Goal: Task Accomplishment & Management: Manage account settings

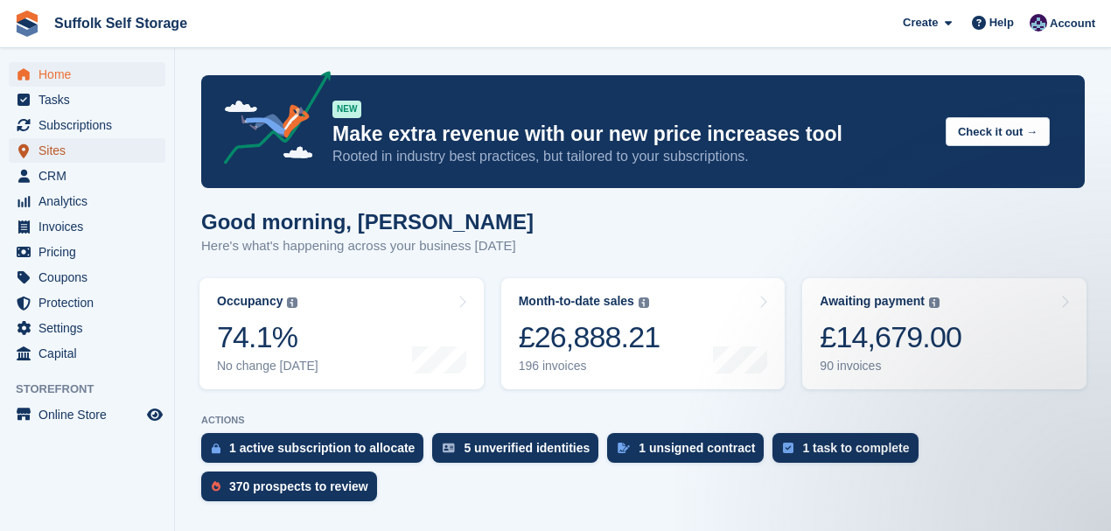
click at [45, 154] on span "Sites" at bounding box center [90, 150] width 105 height 24
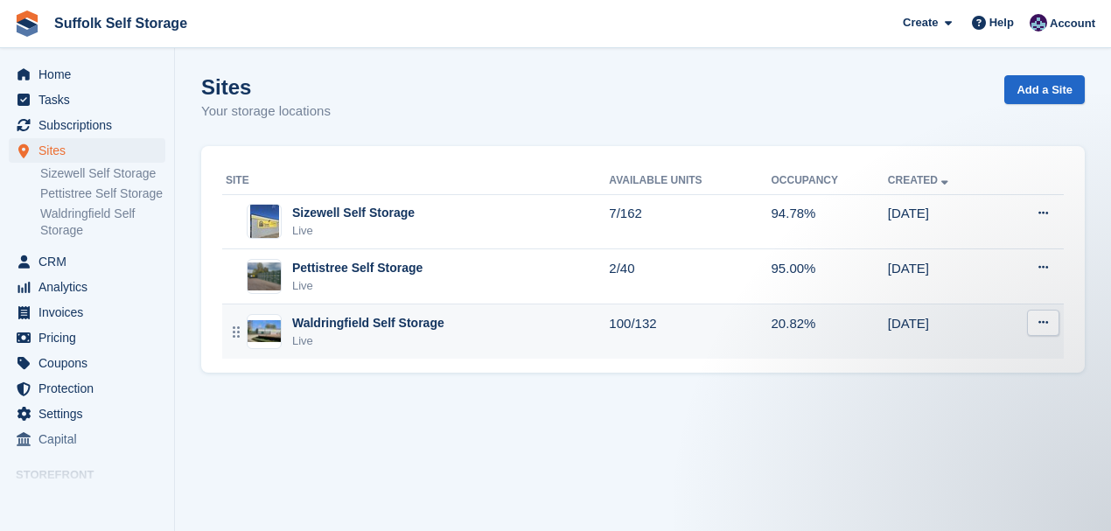
click at [1035, 320] on button at bounding box center [1043, 323] width 32 height 26
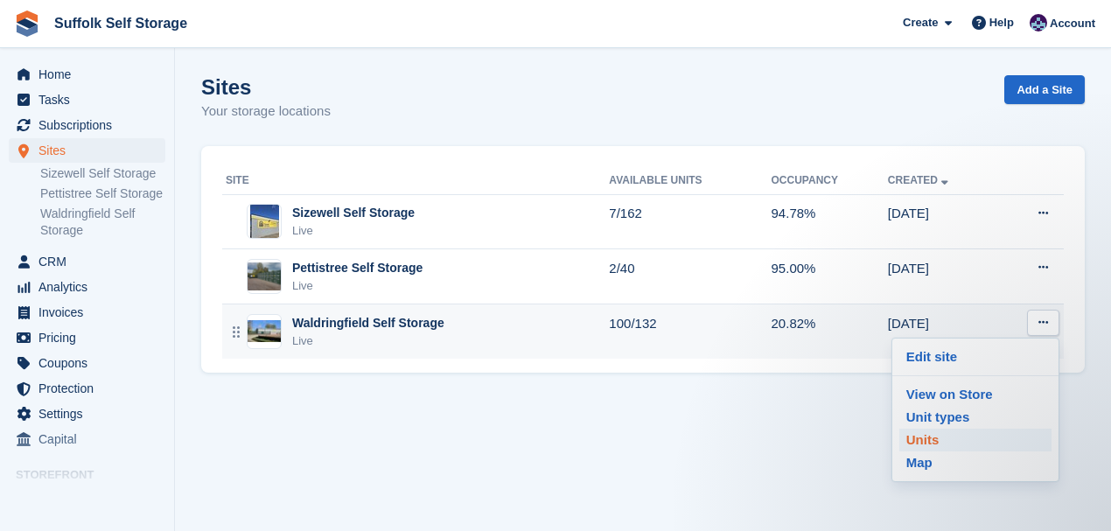
click at [924, 435] on p "Units" at bounding box center [975, 440] width 152 height 23
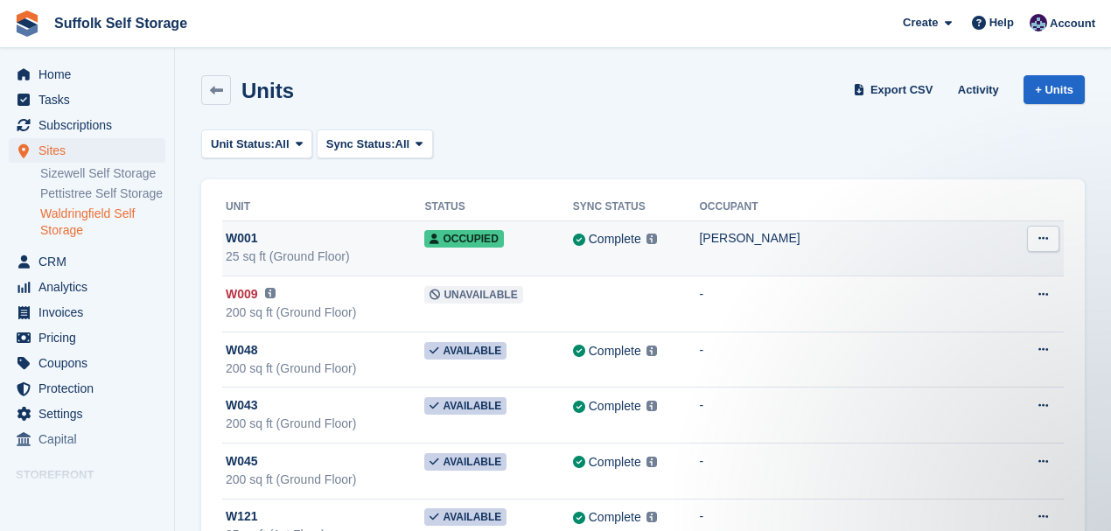
click at [1055, 240] on button at bounding box center [1043, 239] width 32 height 26
click at [935, 275] on p "Edit unit" at bounding box center [975, 272] width 152 height 23
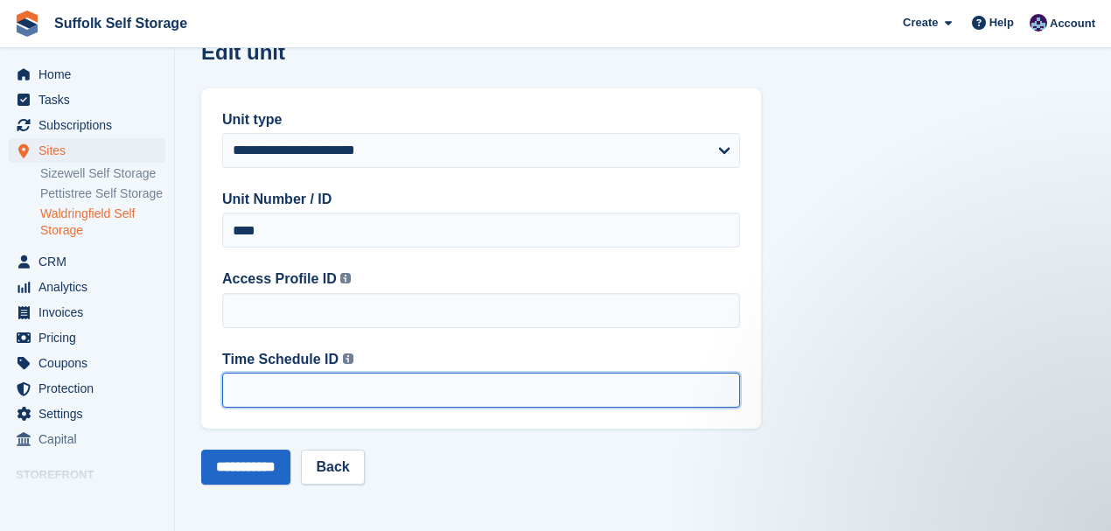
click at [726, 386] on input "*" at bounding box center [481, 390] width 518 height 35
click at [724, 395] on input "*" at bounding box center [481, 390] width 518 height 35
type input "*"
click at [726, 385] on input "*" at bounding box center [481, 390] width 518 height 35
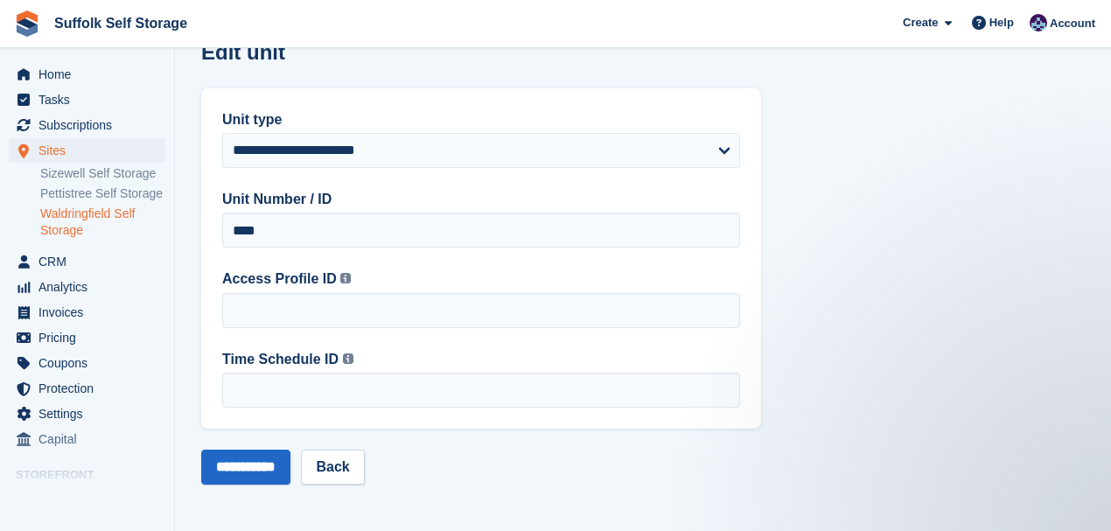
click at [598, 458] on div "**********" at bounding box center [481, 466] width 560 height 35
click at [250, 463] on input "**********" at bounding box center [245, 466] width 89 height 35
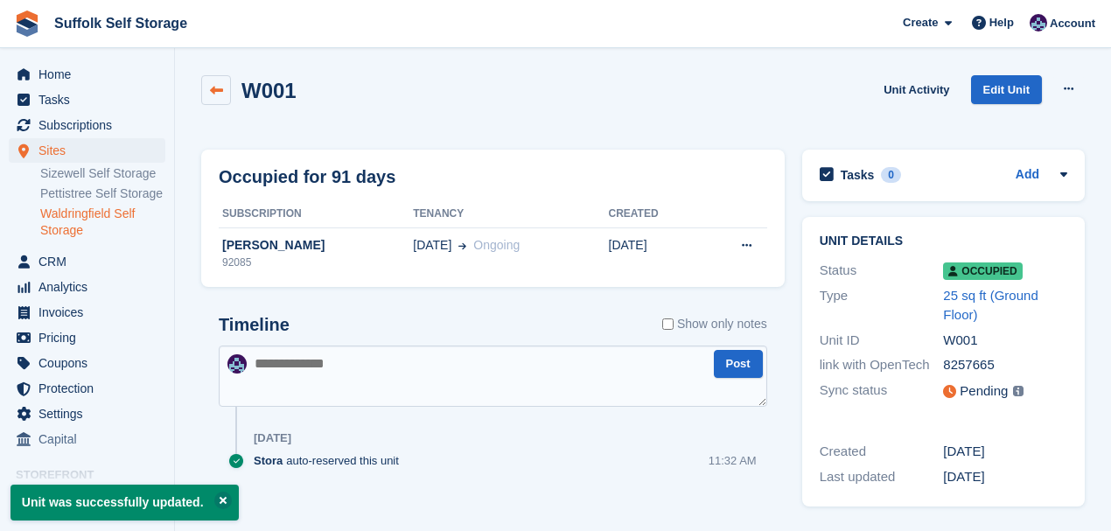
click at [217, 90] on icon at bounding box center [216, 90] width 13 height 13
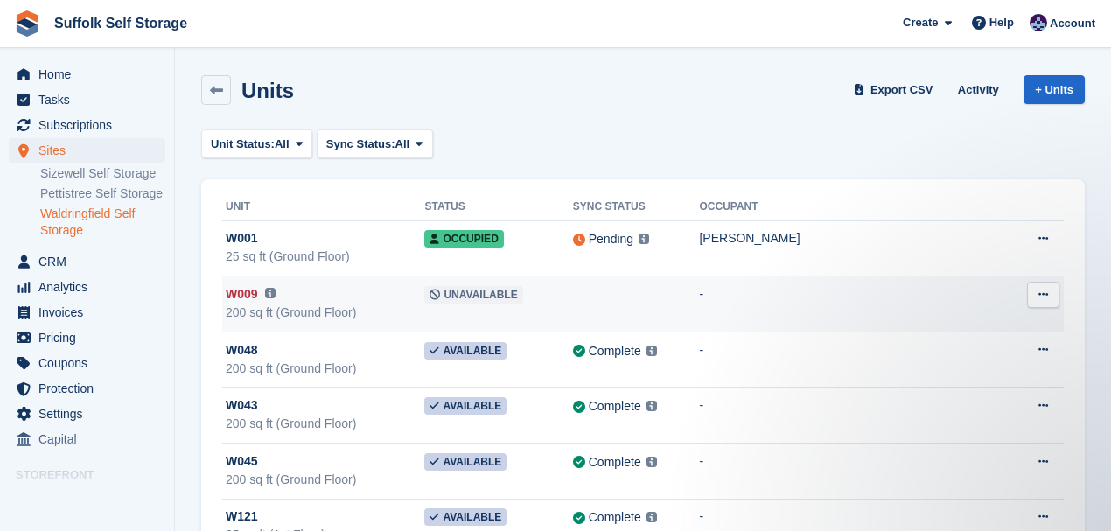
click at [1041, 296] on icon at bounding box center [1043, 294] width 10 height 11
click at [937, 328] on p "Edit unit" at bounding box center [975, 328] width 152 height 23
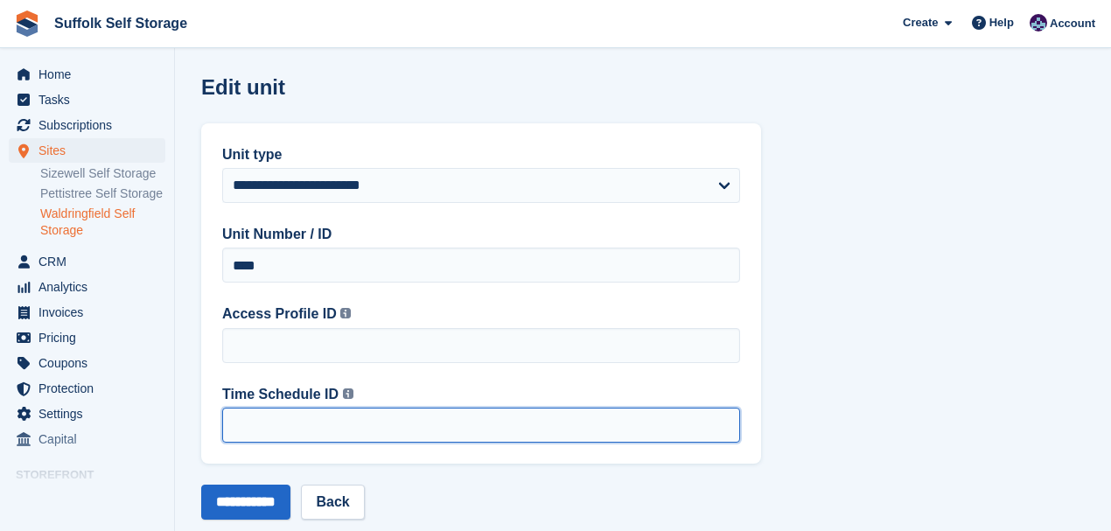
click at [313, 427] on input "Time Schedule ID This is the Time Schedule ID created by OpenTech. If you're no…" at bounding box center [481, 425] width 518 height 35
type input "*"
click at [726, 421] on input "*" at bounding box center [481, 425] width 518 height 35
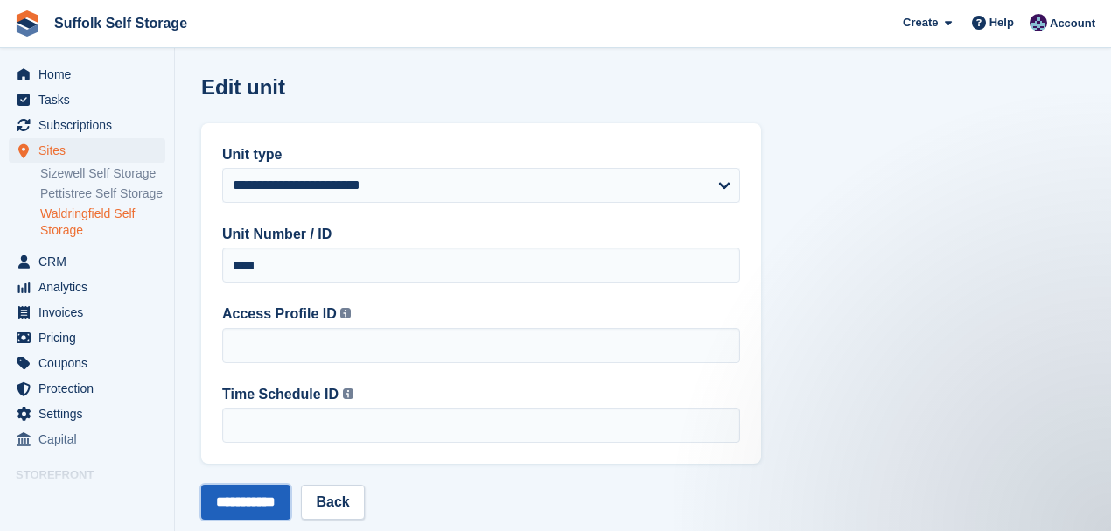
click at [262, 501] on input "**********" at bounding box center [245, 501] width 89 height 35
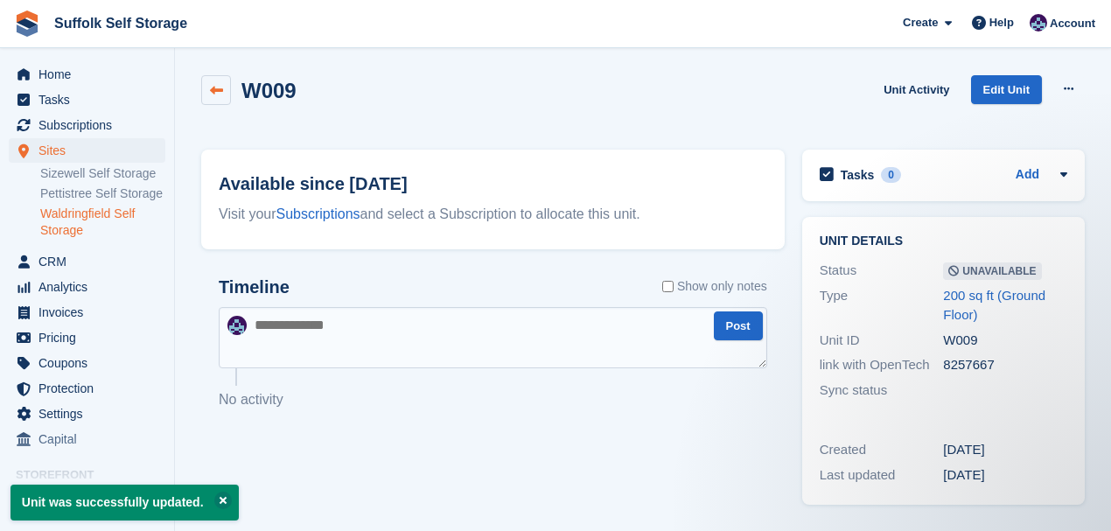
click at [214, 91] on icon at bounding box center [216, 90] width 13 height 13
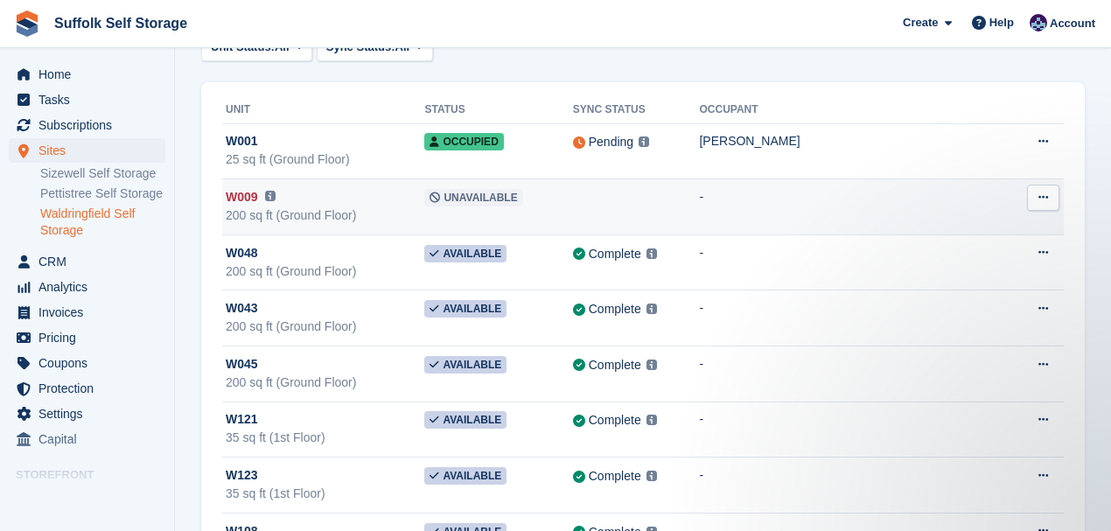
scroll to position [116, 0]
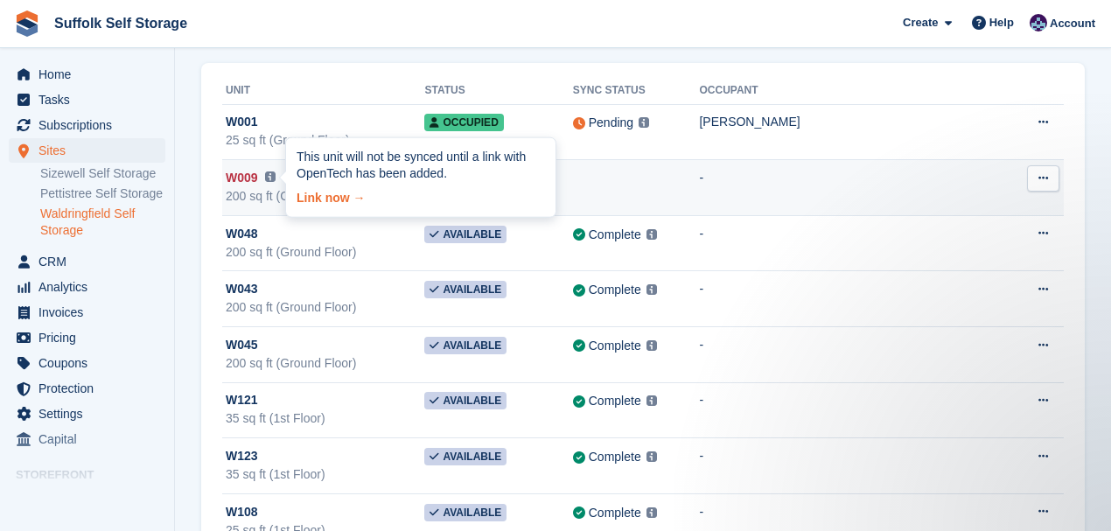
click at [306, 199] on link "Link now →" at bounding box center [420, 194] width 248 height 24
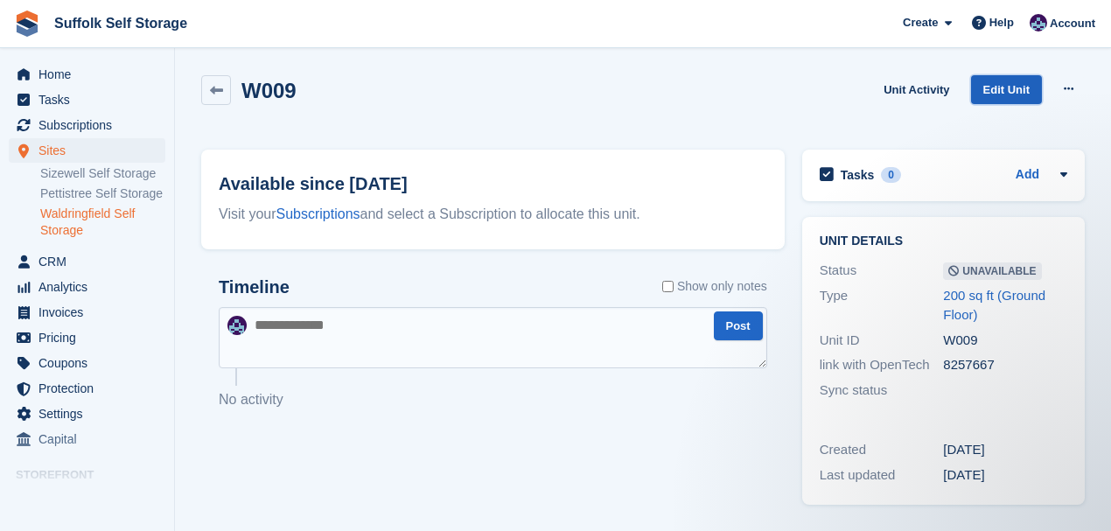
click at [998, 87] on link "Edit Unit" at bounding box center [1006, 89] width 71 height 29
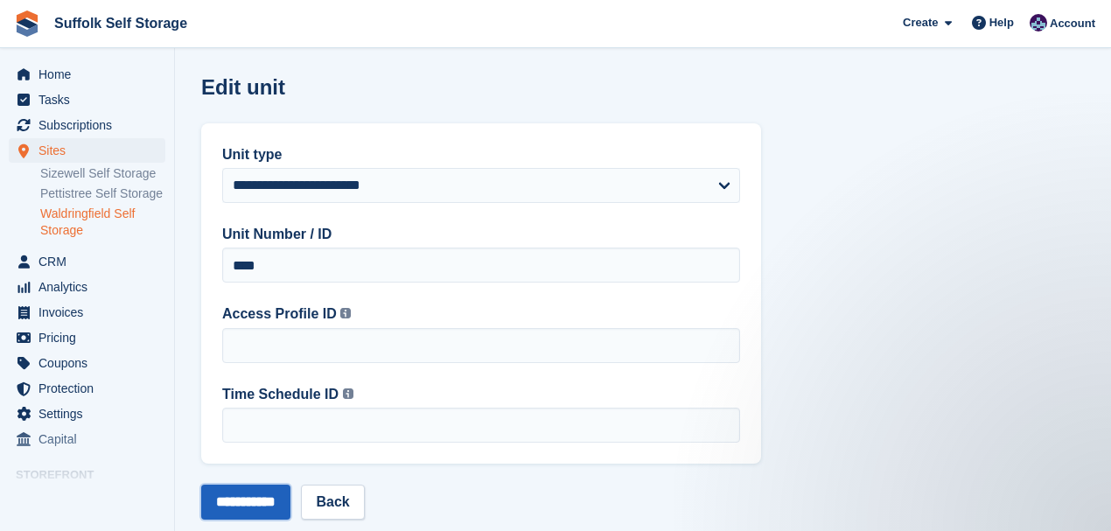
click at [243, 500] on input "**********" at bounding box center [245, 501] width 89 height 35
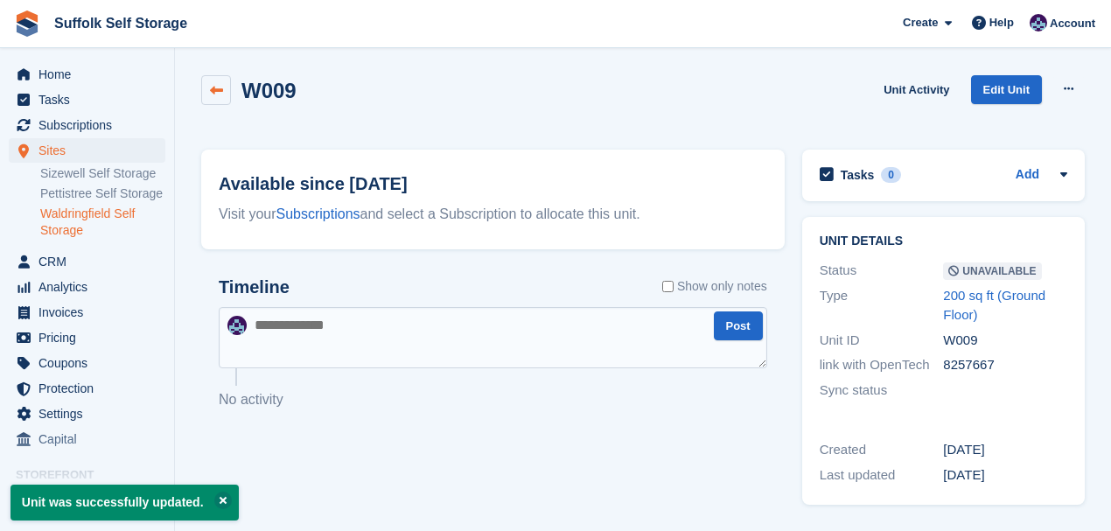
click at [213, 87] on icon at bounding box center [216, 90] width 13 height 13
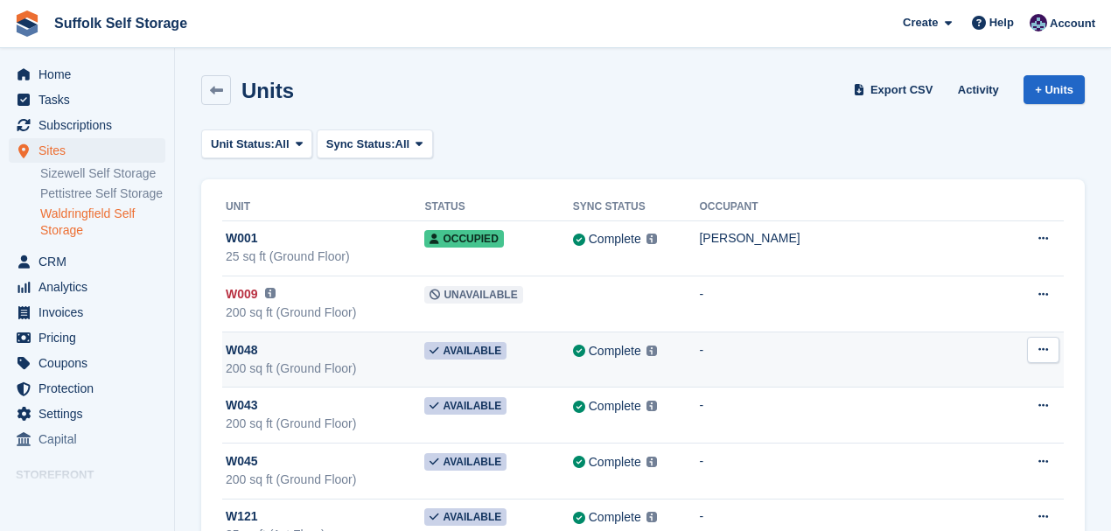
click at [1035, 351] on button at bounding box center [1043, 350] width 32 height 26
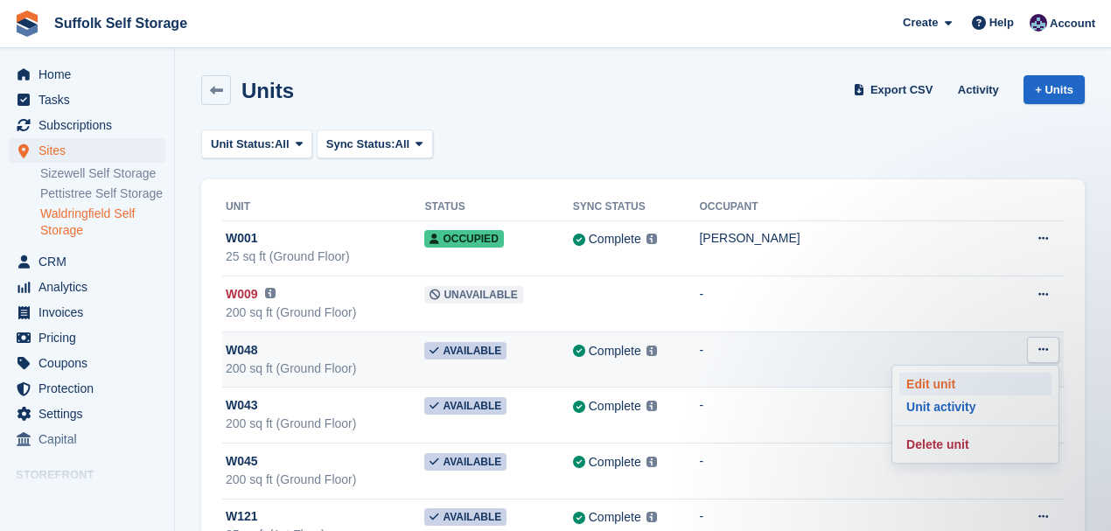
click at [935, 384] on p "Edit unit" at bounding box center [975, 384] width 152 height 23
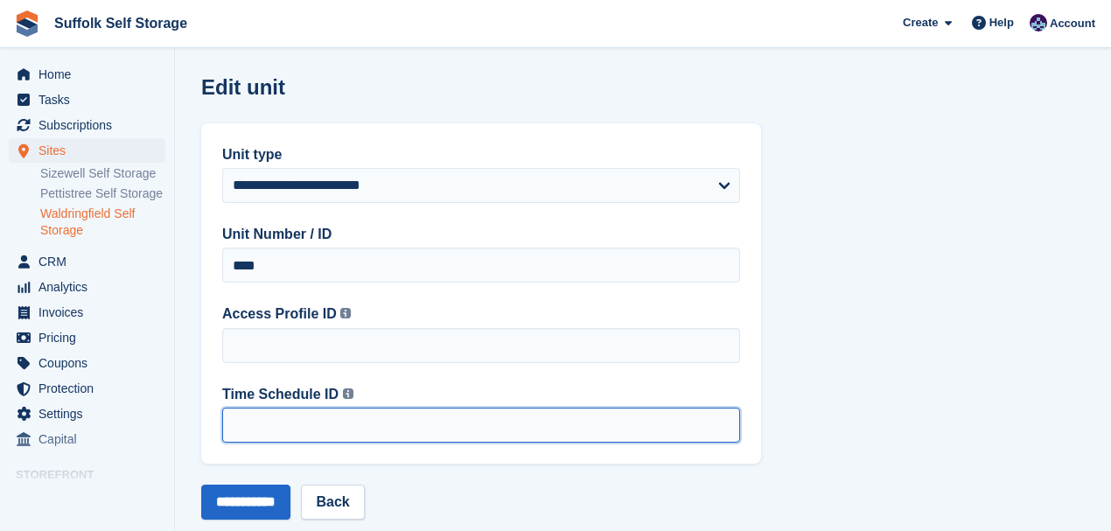
click at [386, 430] on input "Time Schedule ID This is the Time Schedule ID created by OpenTech. If you're no…" at bounding box center [481, 425] width 518 height 35
type input "*"
click at [726, 422] on input "*" at bounding box center [481, 425] width 518 height 35
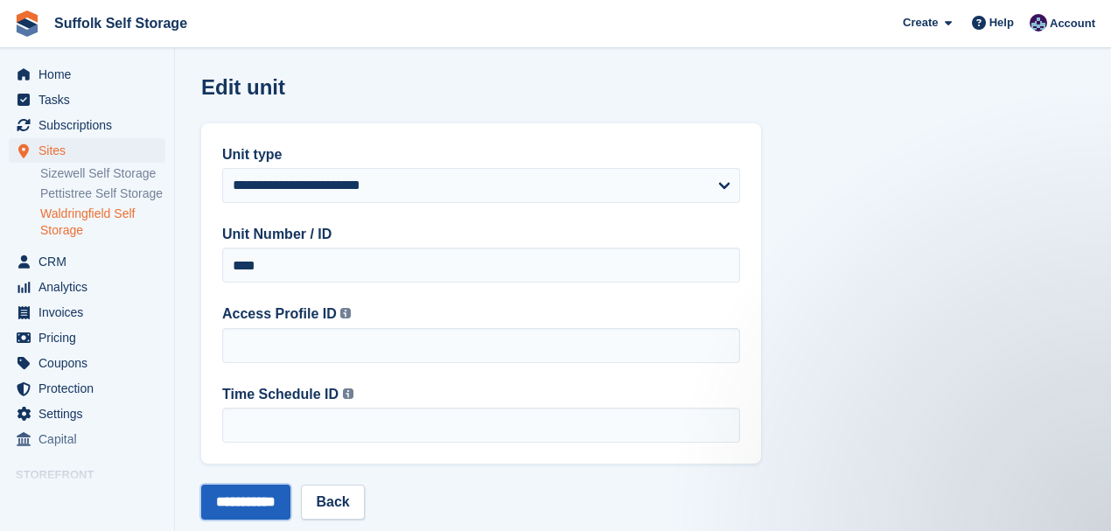
click at [277, 500] on input "**********" at bounding box center [245, 501] width 89 height 35
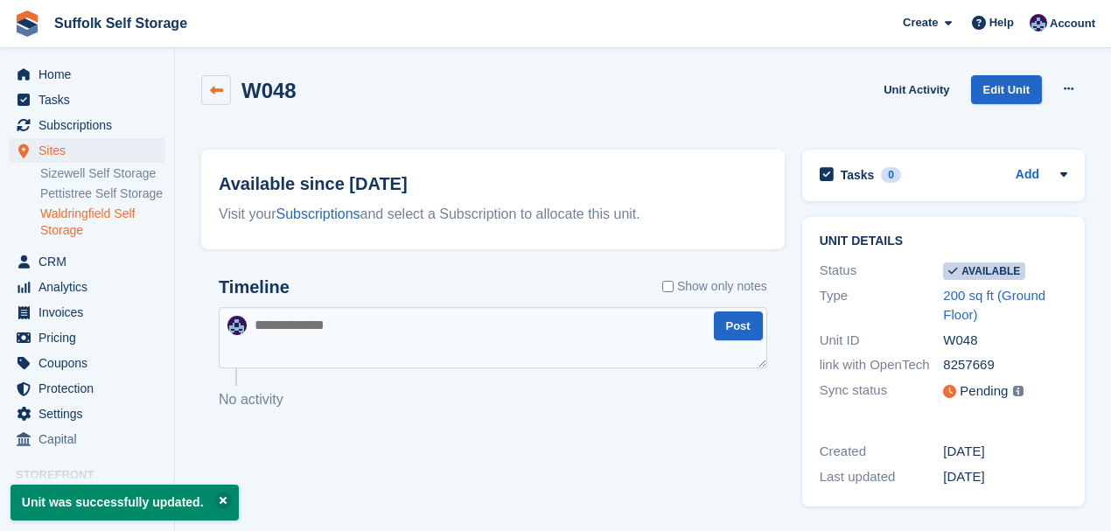
click at [217, 88] on icon at bounding box center [216, 90] width 13 height 13
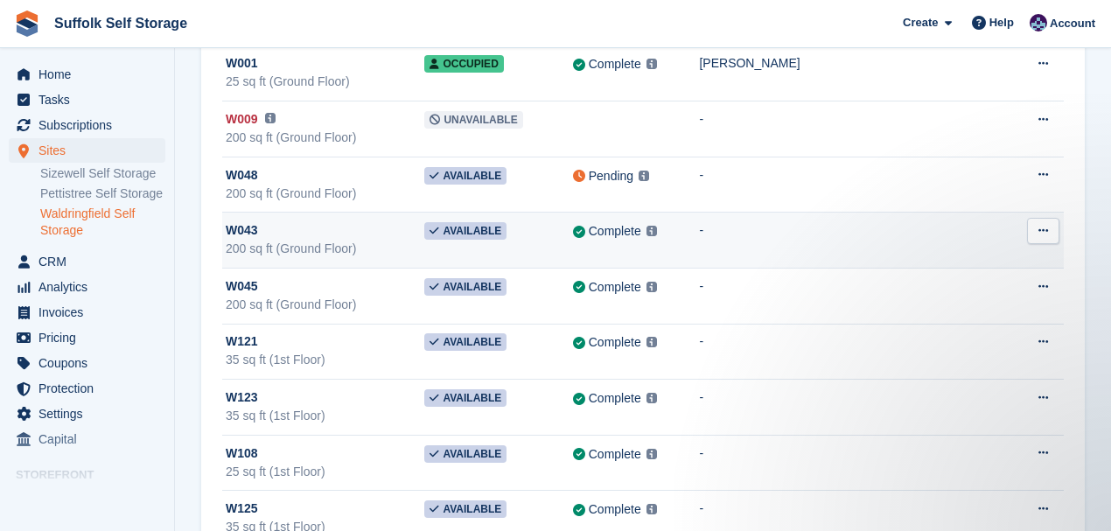
click at [1042, 231] on icon at bounding box center [1043, 230] width 10 height 11
click at [932, 263] on p "Edit unit" at bounding box center [975, 265] width 152 height 23
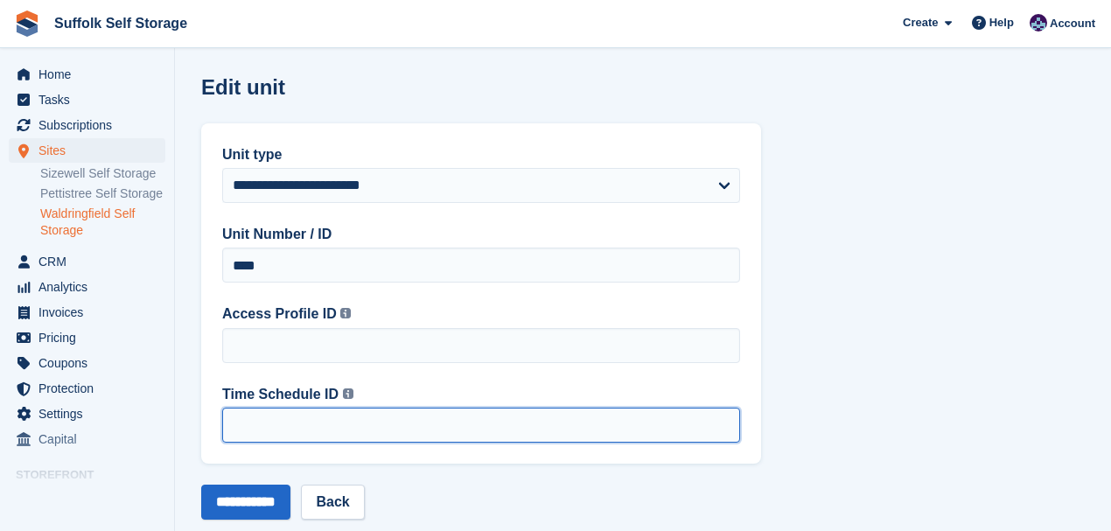
click at [289, 424] on input "Time Schedule ID This is the Time Schedule ID created by OpenTech. If you're no…" at bounding box center [481, 425] width 518 height 35
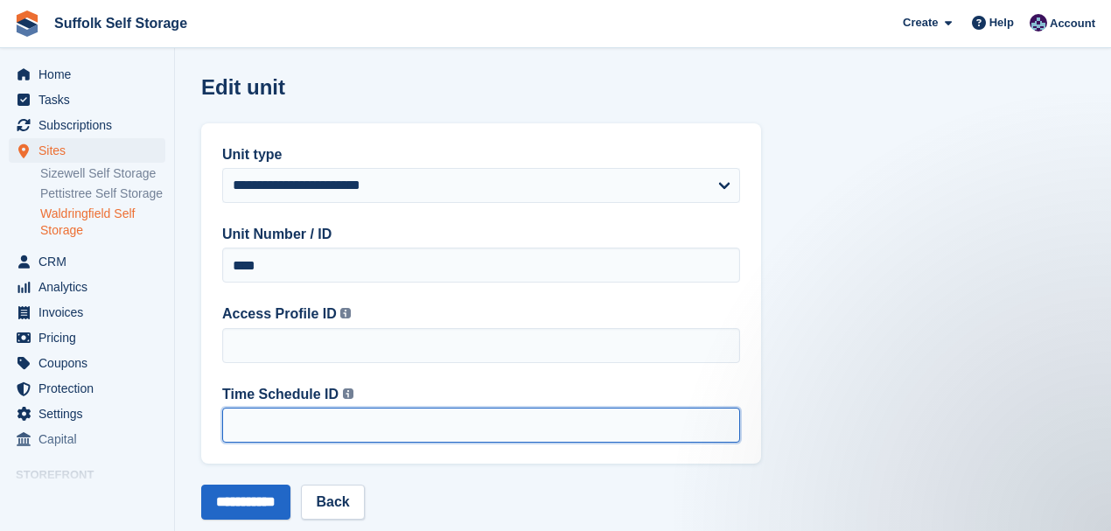
type input "*"
click at [722, 422] on input "*" at bounding box center [481, 425] width 518 height 35
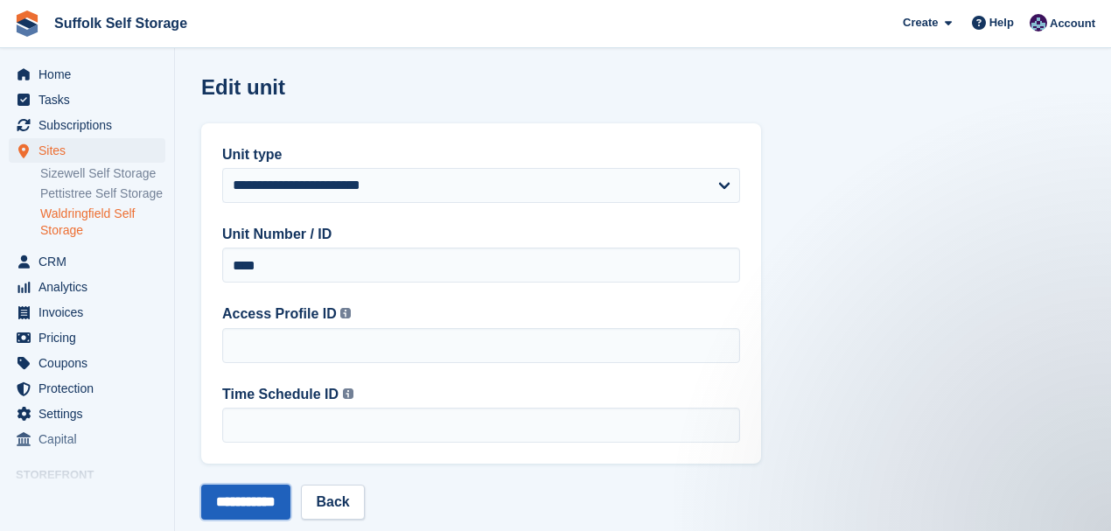
click at [283, 497] on input "**********" at bounding box center [245, 501] width 89 height 35
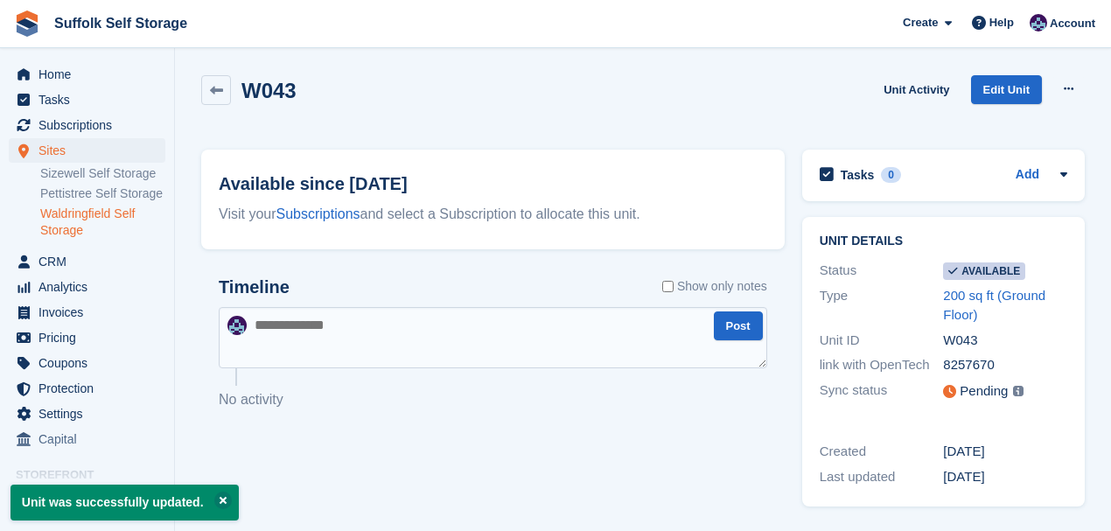
drag, startPoint x: 238, startPoint y: 121, endPoint x: 244, endPoint y: 129, distance: 10.7
click at [241, 128] on div "W043 Unit Activity Edit Unit Make unavailable Delete unit" at bounding box center [642, 103] width 901 height 74
click at [214, 93] on icon at bounding box center [216, 90] width 13 height 13
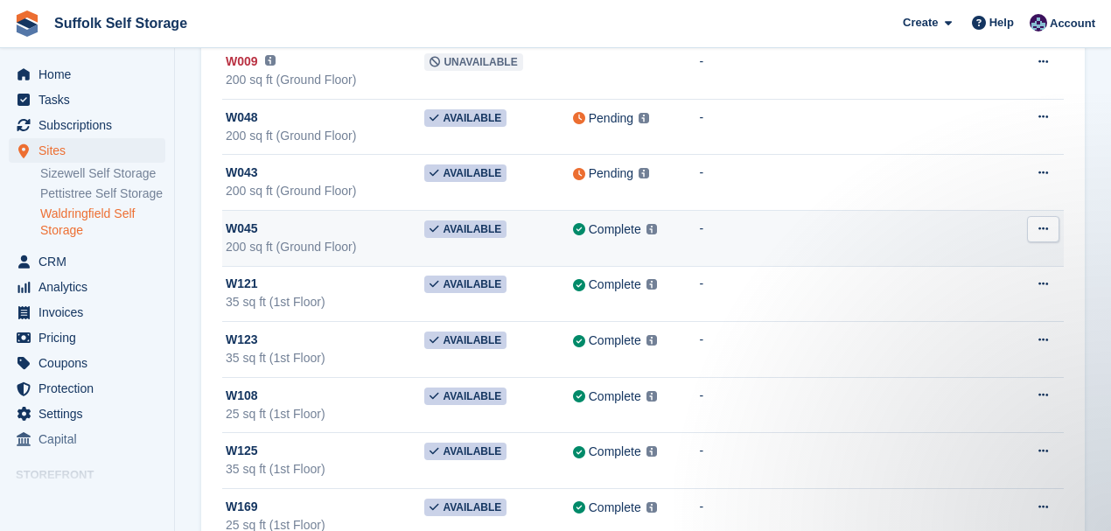
click at [1044, 226] on icon at bounding box center [1043, 228] width 10 height 11
click at [930, 259] on p "Edit unit" at bounding box center [975, 263] width 152 height 23
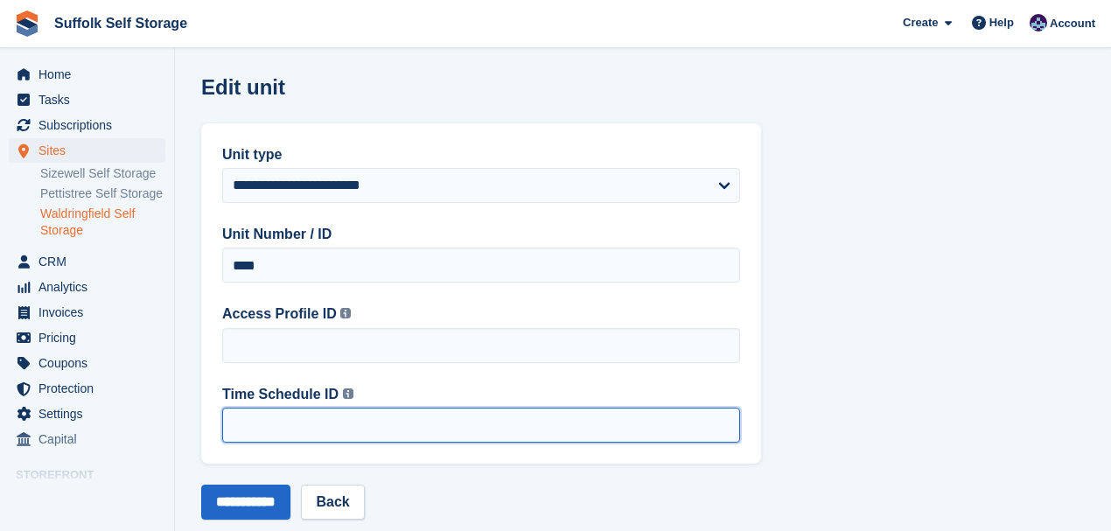
click at [256, 432] on input "Time Schedule ID This is the Time Schedule ID created by OpenTech. If you're no…" at bounding box center [481, 425] width 518 height 35
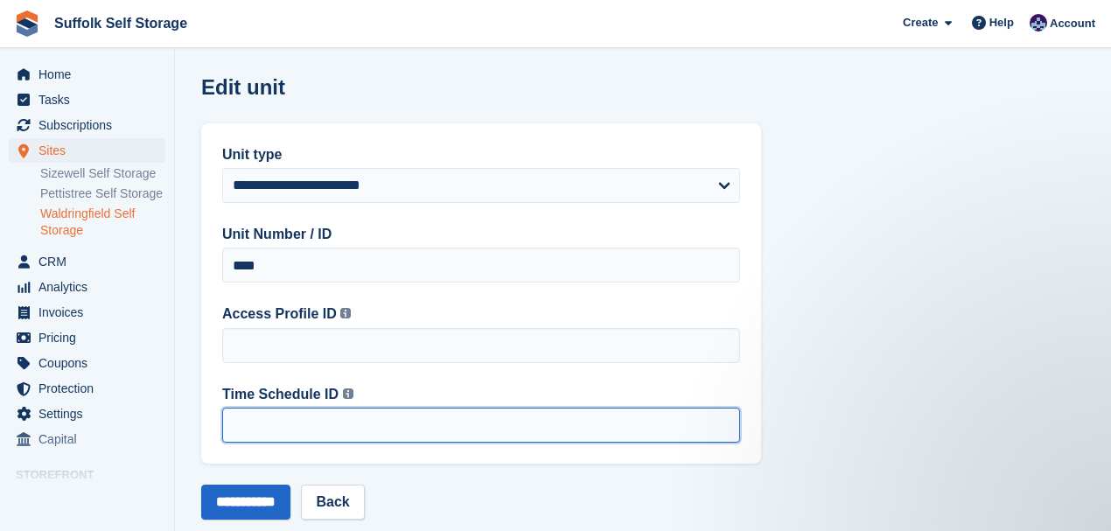
type input "*"
click at [724, 422] on input "*" at bounding box center [481, 425] width 518 height 35
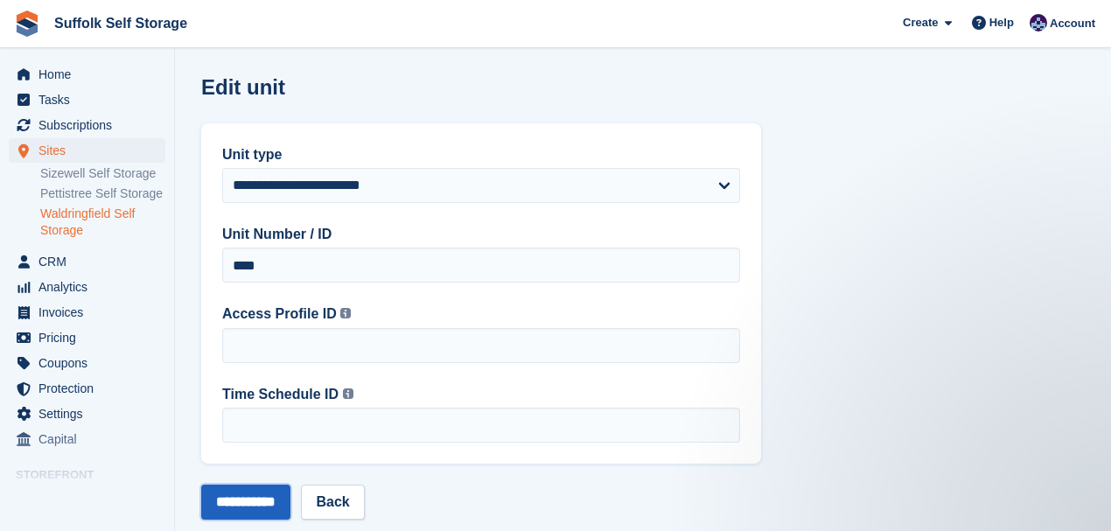
drag, startPoint x: 252, startPoint y: 497, endPoint x: 268, endPoint y: 490, distance: 18.0
click at [253, 497] on input "**********" at bounding box center [245, 501] width 89 height 35
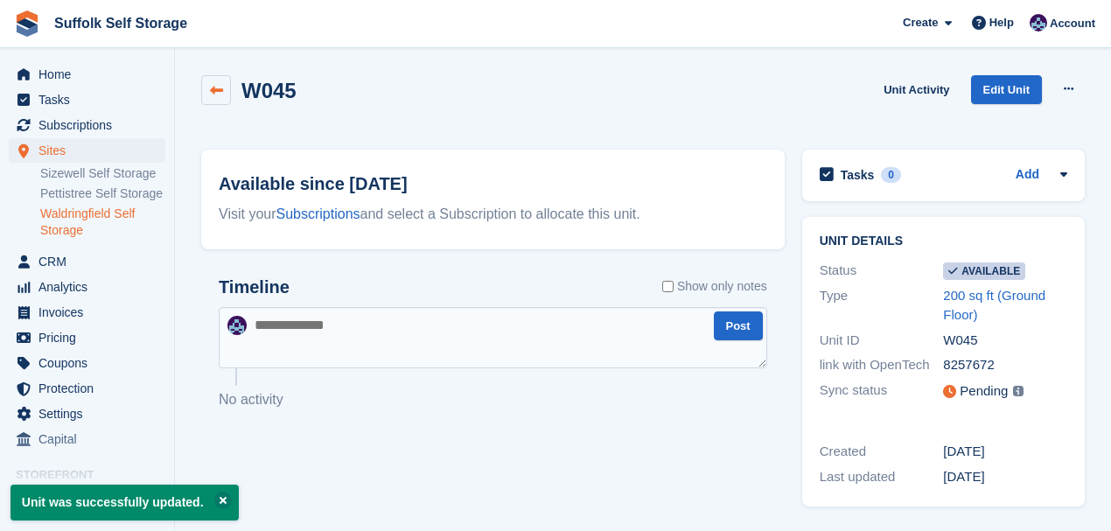
click at [217, 91] on icon at bounding box center [216, 90] width 13 height 13
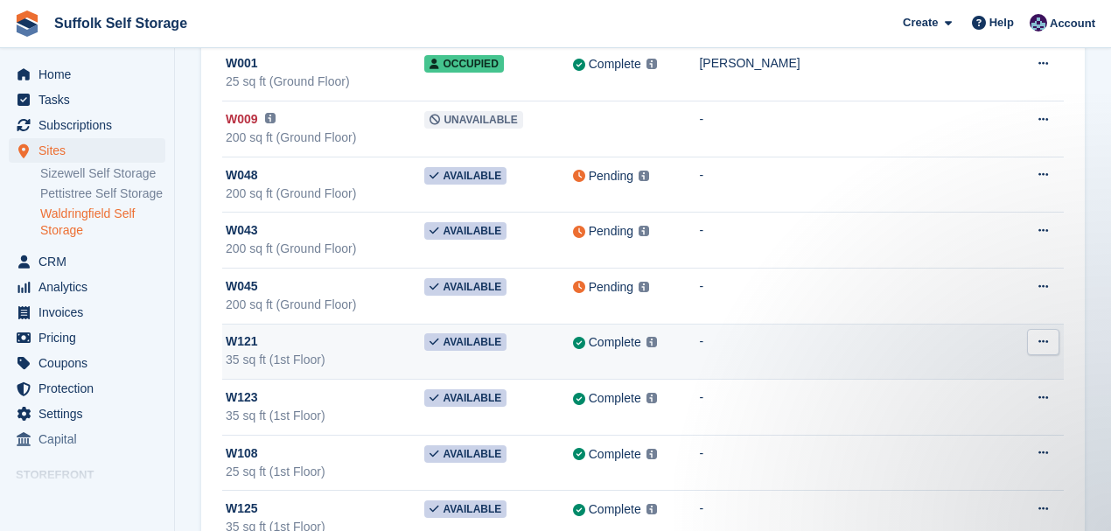
click at [1041, 338] on icon at bounding box center [1043, 341] width 10 height 11
click at [935, 374] on p "Edit unit" at bounding box center [975, 376] width 152 height 23
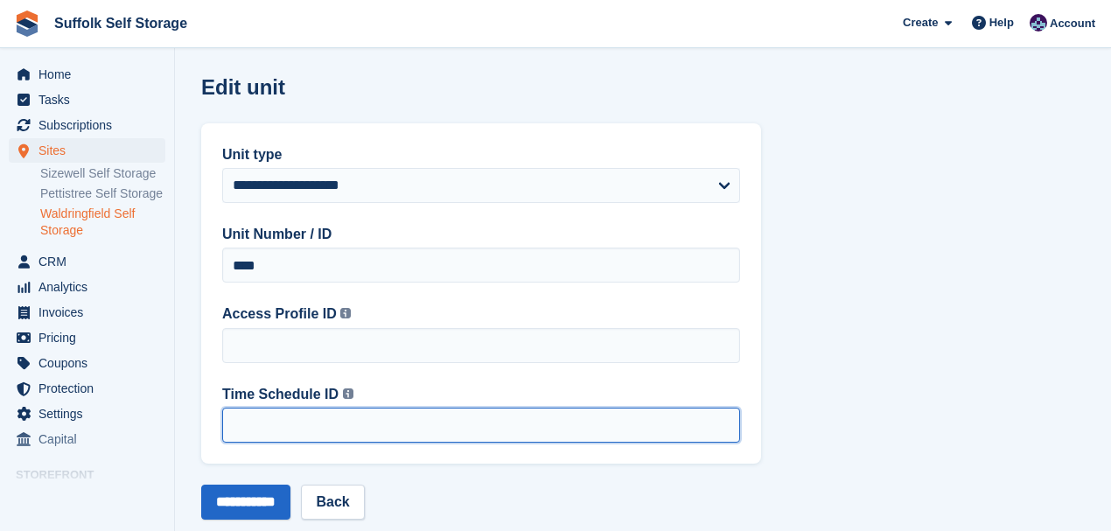
click at [298, 429] on input "Time Schedule ID This is the Time Schedule ID created by OpenTech. If you're no…" at bounding box center [481, 425] width 518 height 35
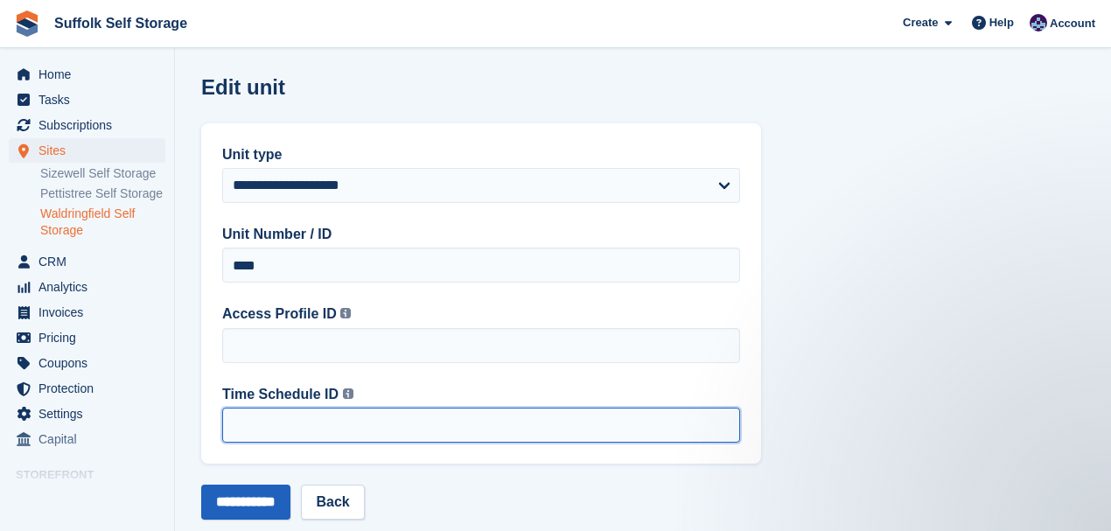
type input "*"
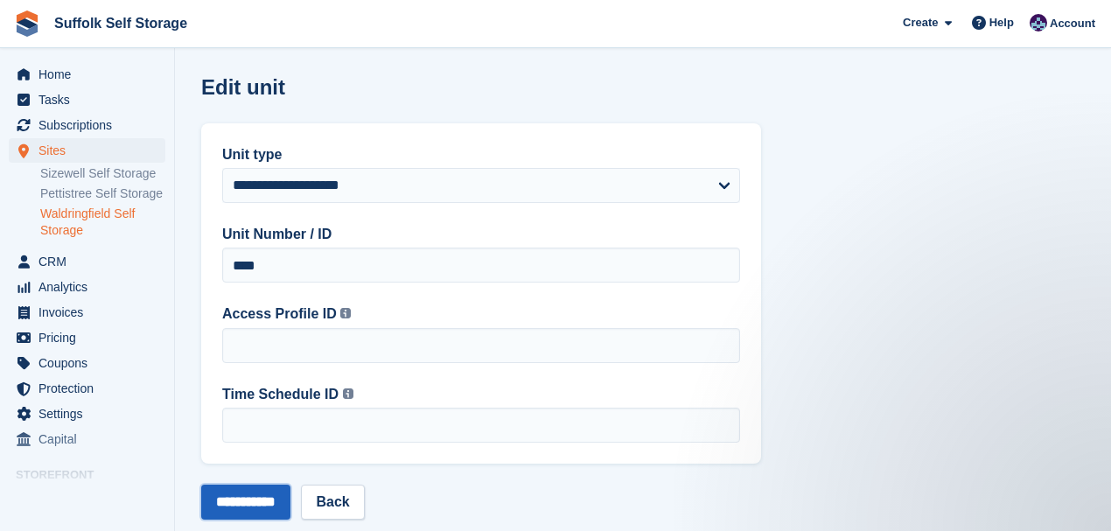
click at [262, 497] on input "**********" at bounding box center [245, 501] width 89 height 35
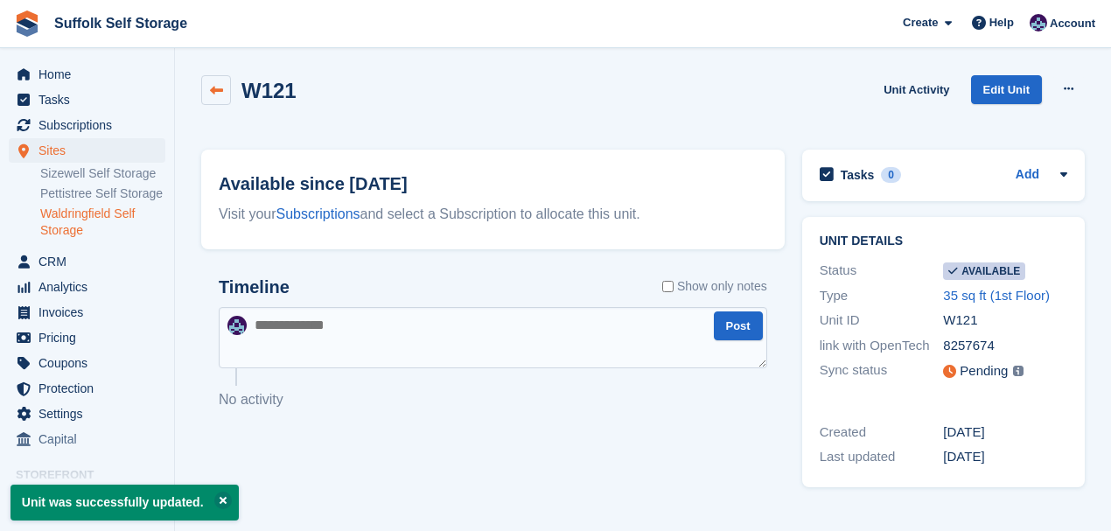
click at [214, 87] on icon at bounding box center [216, 90] width 13 height 13
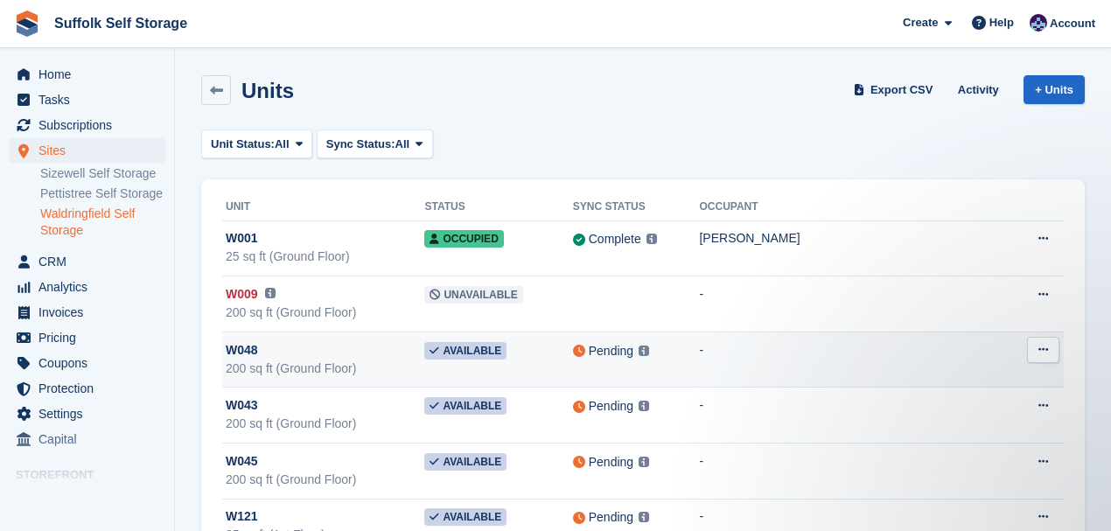
click at [667, 360] on td "Pending This unit will not be synced until a link with OpenTech has been added.…" at bounding box center [636, 359] width 127 height 56
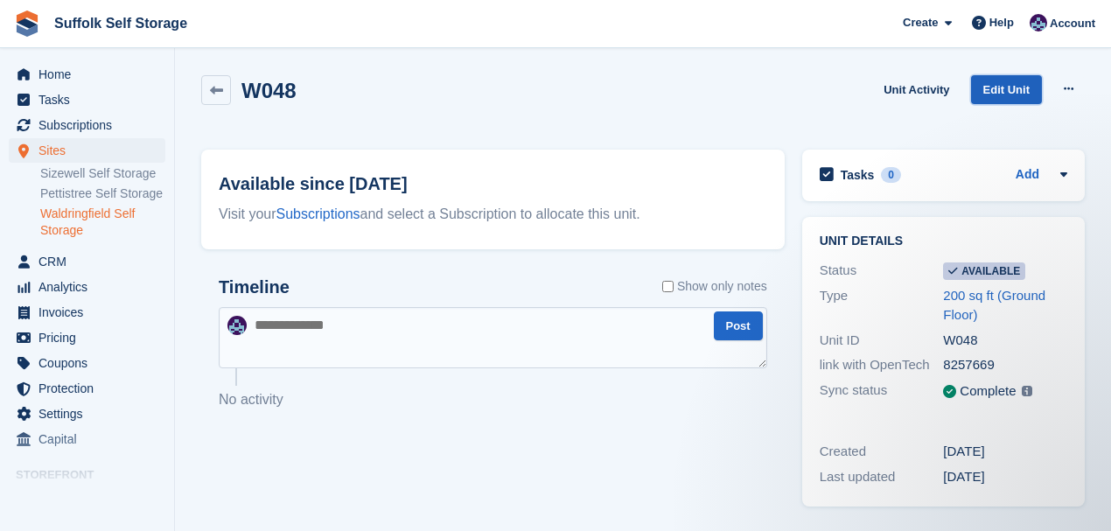
click at [1013, 87] on link "Edit Unit" at bounding box center [1006, 89] width 71 height 29
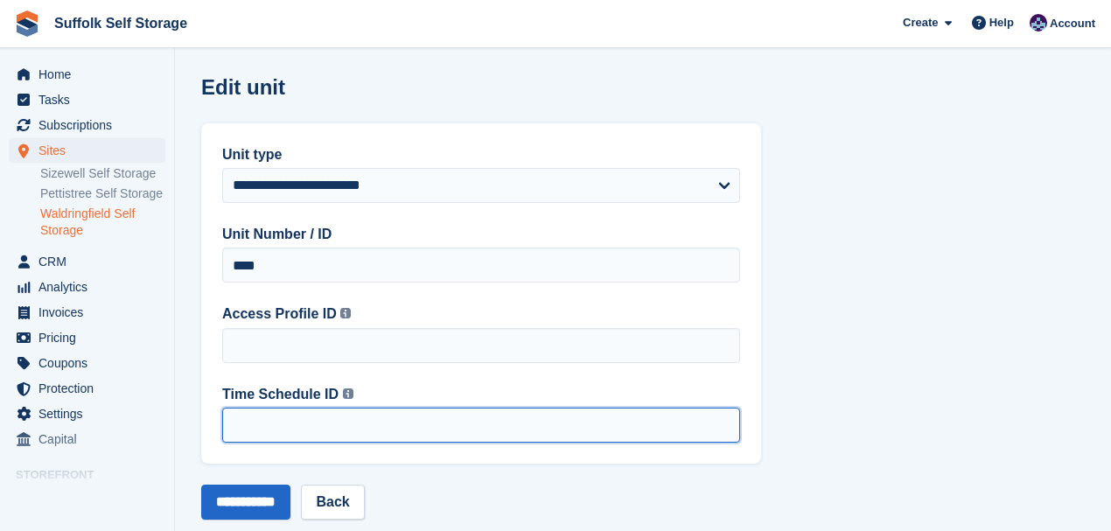
drag, startPoint x: 262, startPoint y: 424, endPoint x: 199, endPoint y: 429, distance: 63.1
click at [199, 429] on section "**********" at bounding box center [643, 283] width 936 height 567
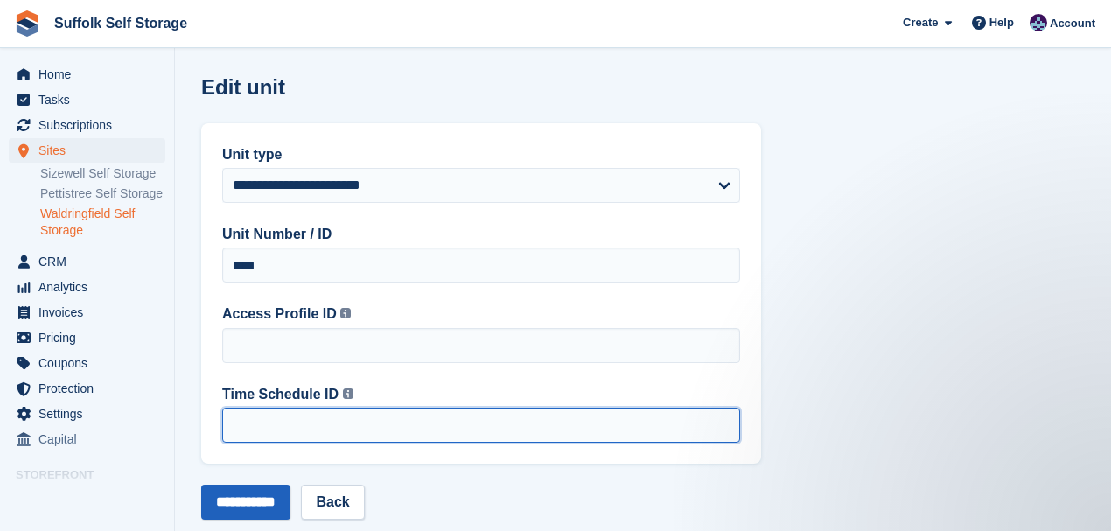
type input "*"
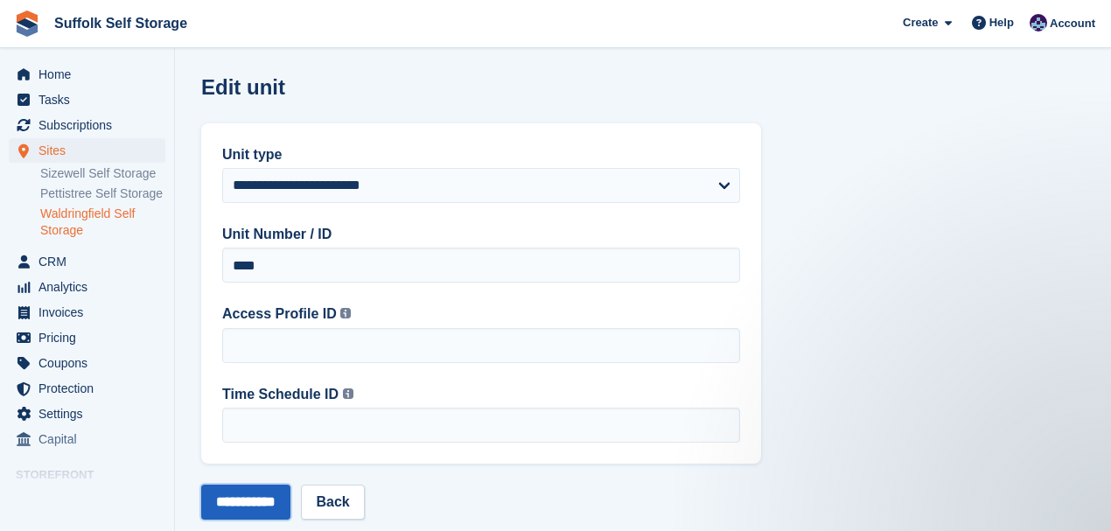
click at [269, 500] on input "**********" at bounding box center [245, 501] width 89 height 35
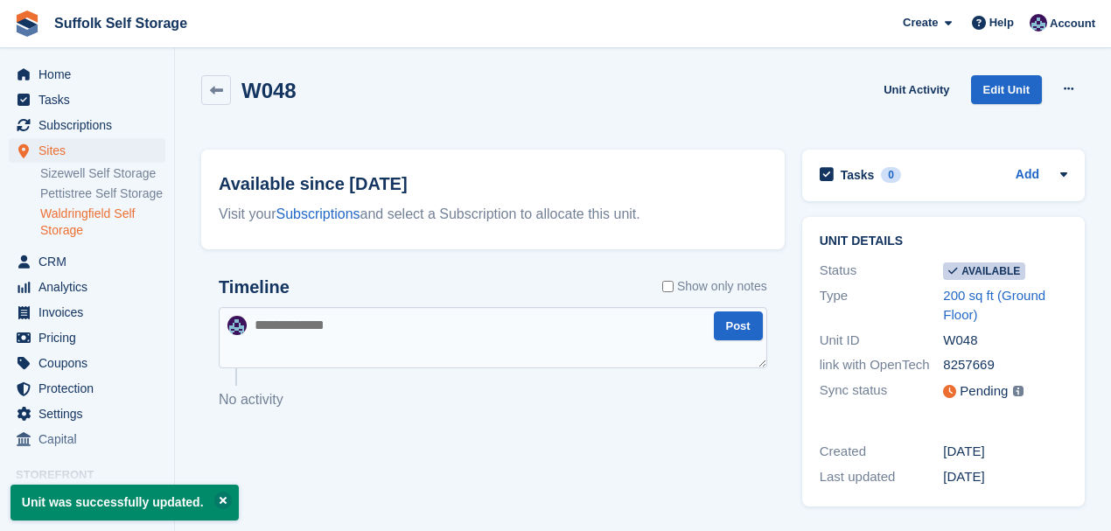
drag, startPoint x: 223, startPoint y: 87, endPoint x: 233, endPoint y: 94, distance: 11.4
click at [223, 87] on link at bounding box center [216, 90] width 30 height 30
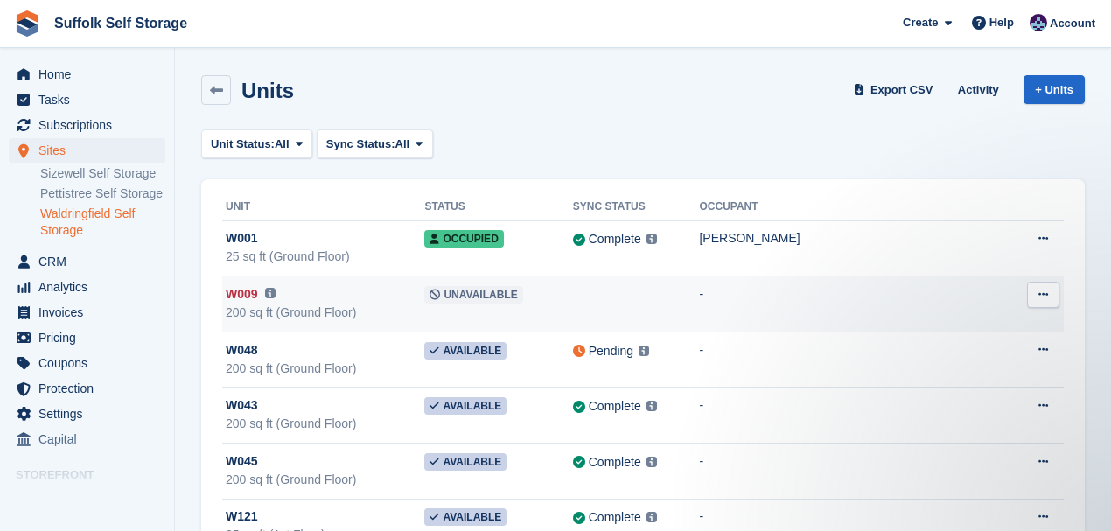
click at [572, 296] on td "Unavailable" at bounding box center [498, 304] width 148 height 56
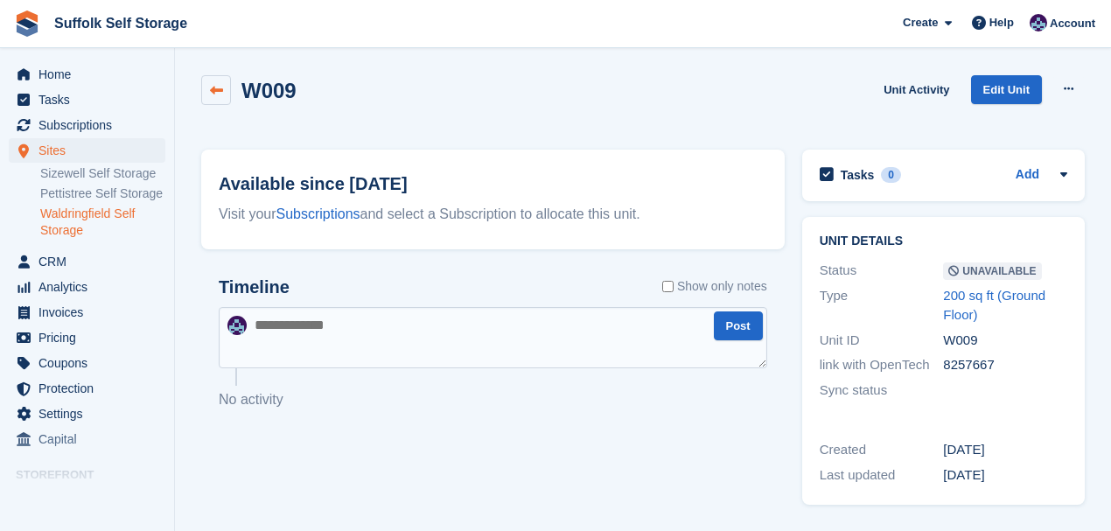
click at [215, 94] on icon at bounding box center [216, 90] width 13 height 13
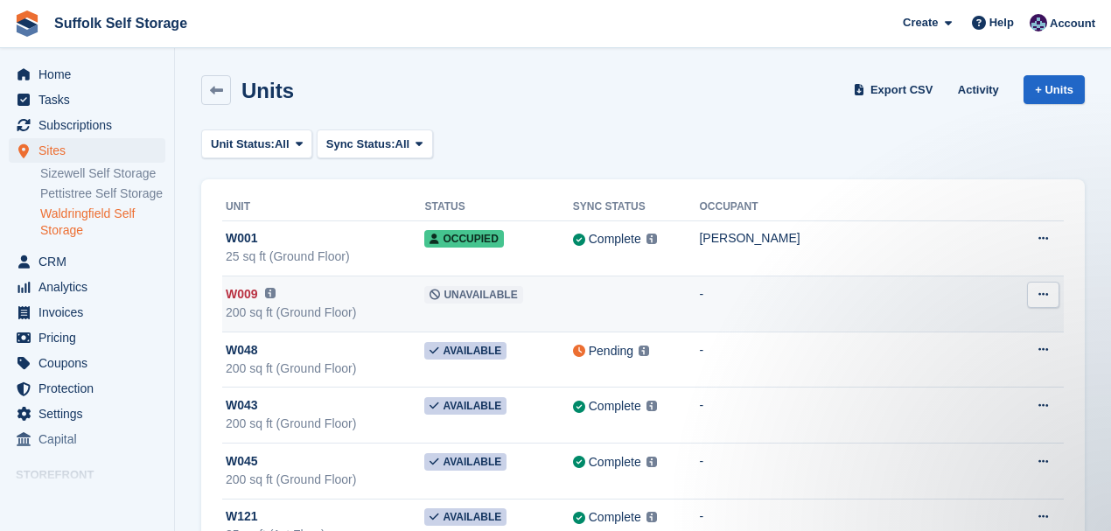
click at [863, 294] on td "-" at bounding box center [853, 304] width 309 height 56
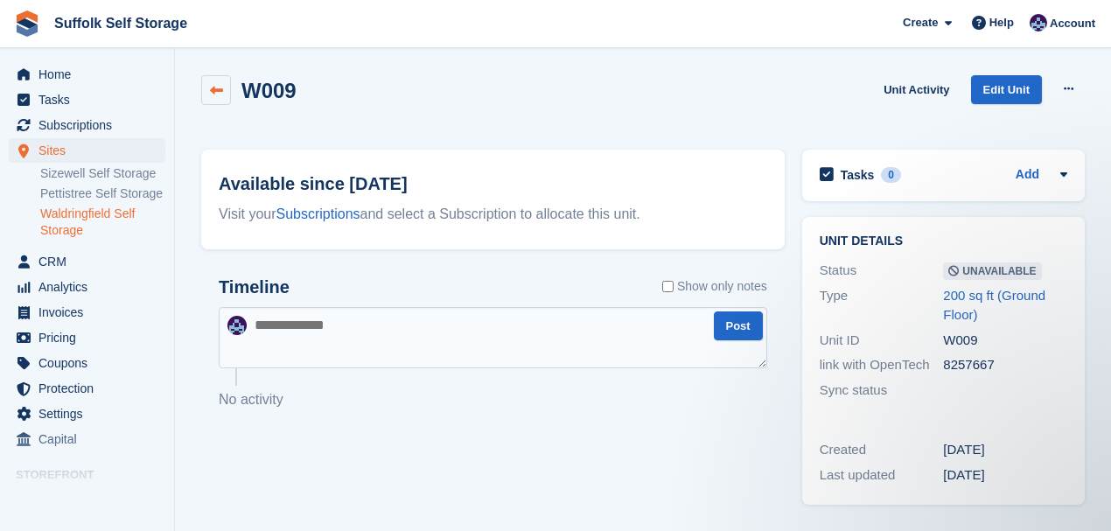
click at [212, 86] on icon at bounding box center [216, 90] width 13 height 13
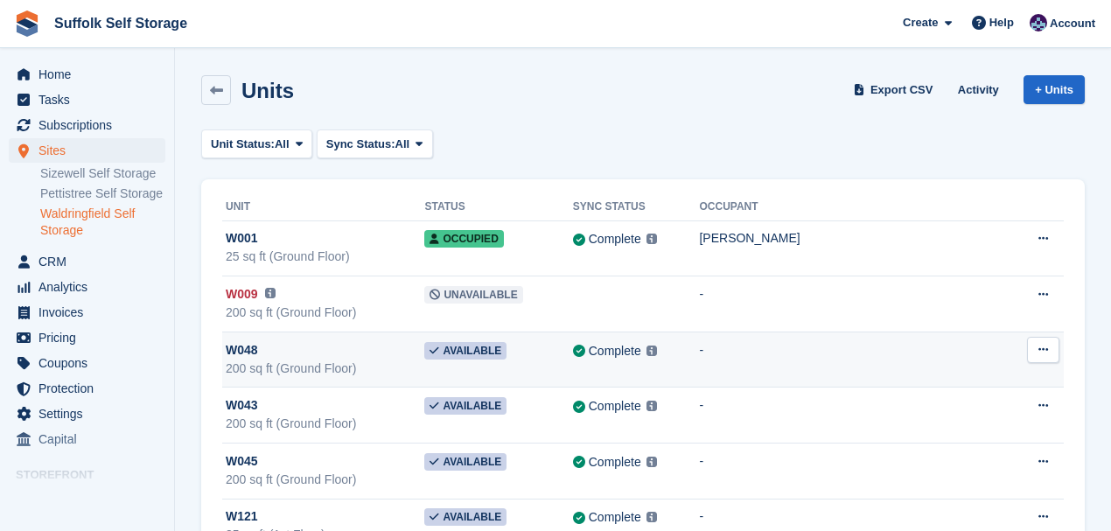
click at [641, 352] on div "Complete" at bounding box center [615, 351] width 52 height 18
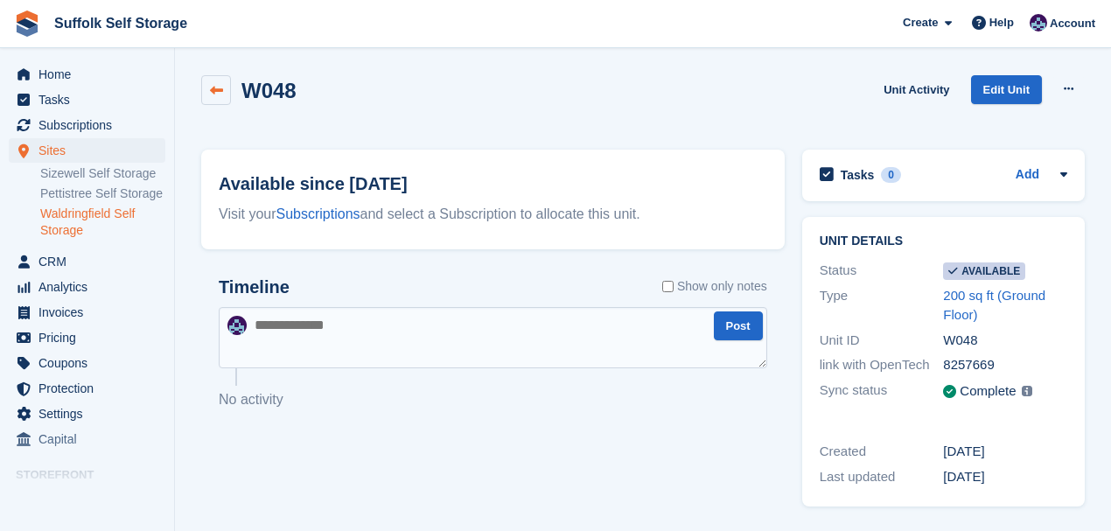
click at [214, 88] on icon at bounding box center [216, 90] width 13 height 13
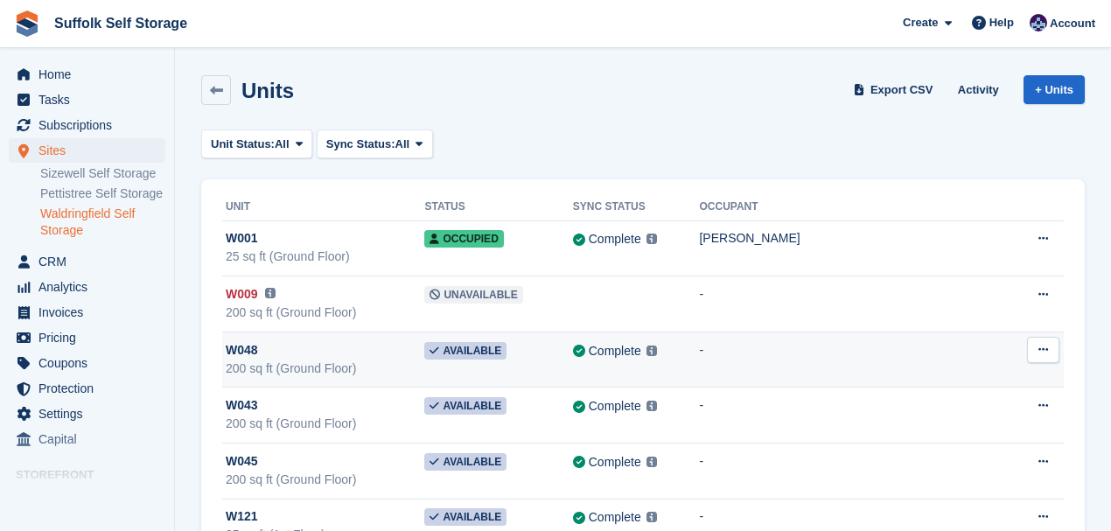
click at [1047, 345] on button at bounding box center [1043, 350] width 32 height 26
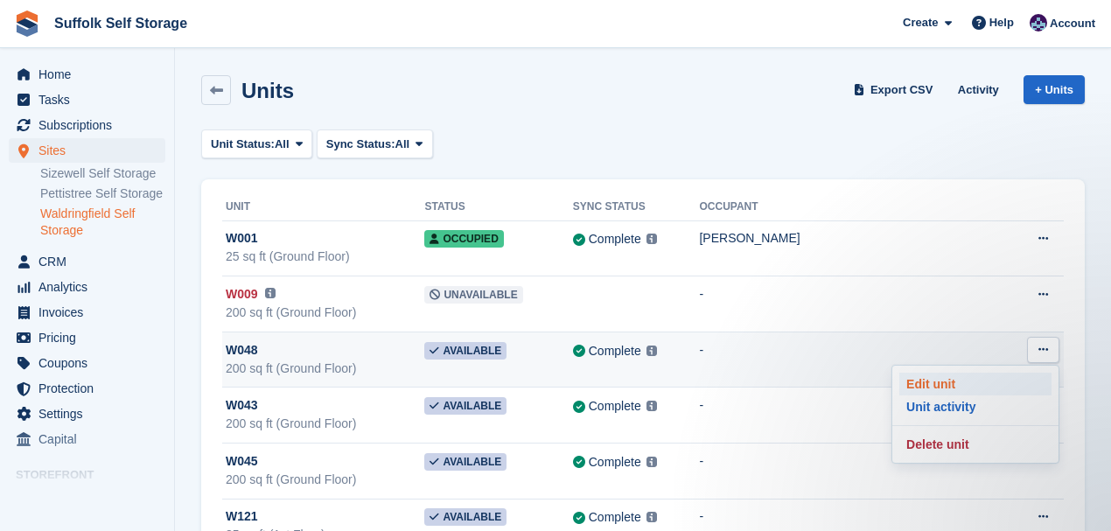
click at [922, 385] on p "Edit unit" at bounding box center [975, 384] width 152 height 23
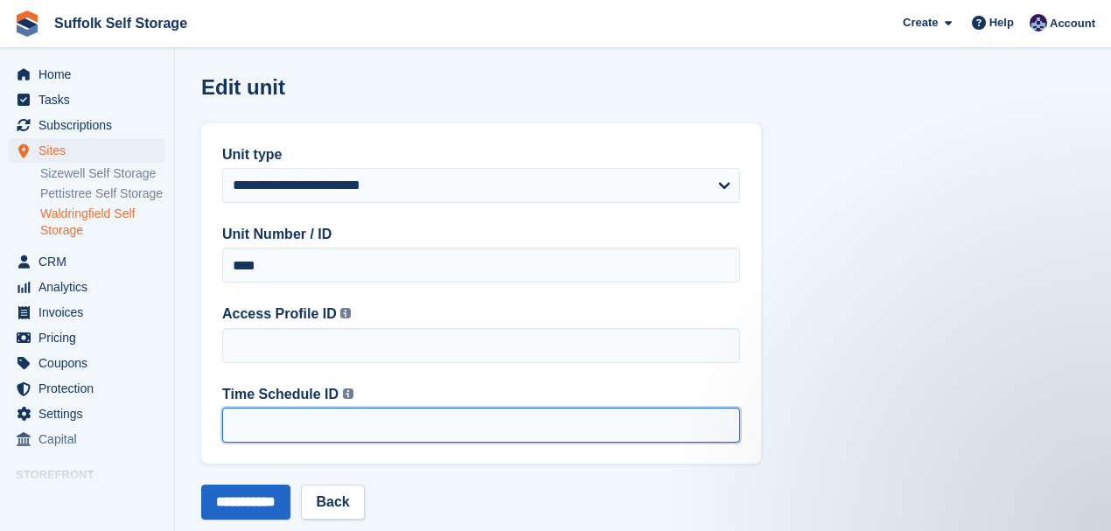
drag, startPoint x: 233, startPoint y: 425, endPoint x: 170, endPoint y: 422, distance: 63.1
click at [178, 425] on section "**********" at bounding box center [643, 283] width 936 height 567
type input "*"
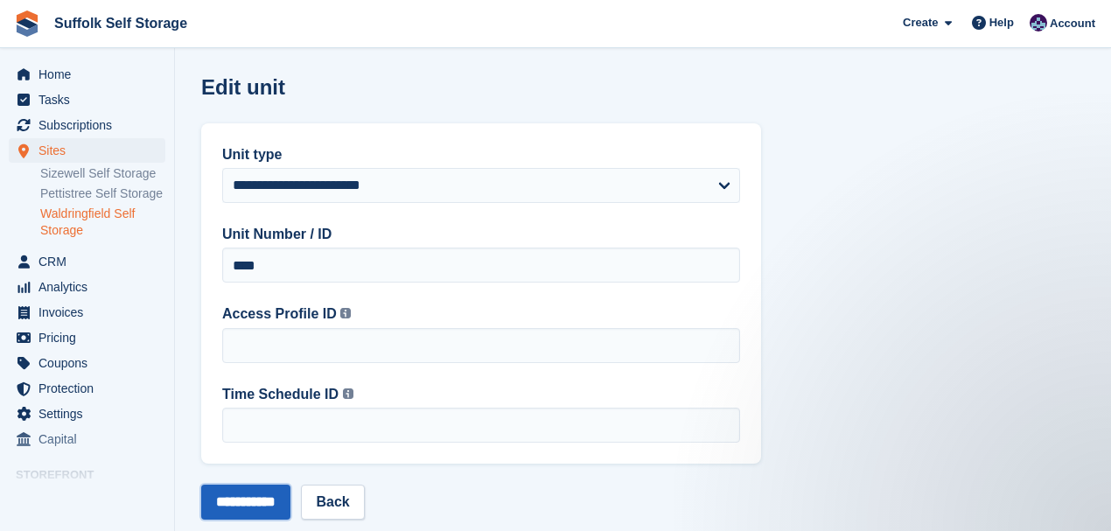
click at [260, 502] on input "**********" at bounding box center [245, 501] width 89 height 35
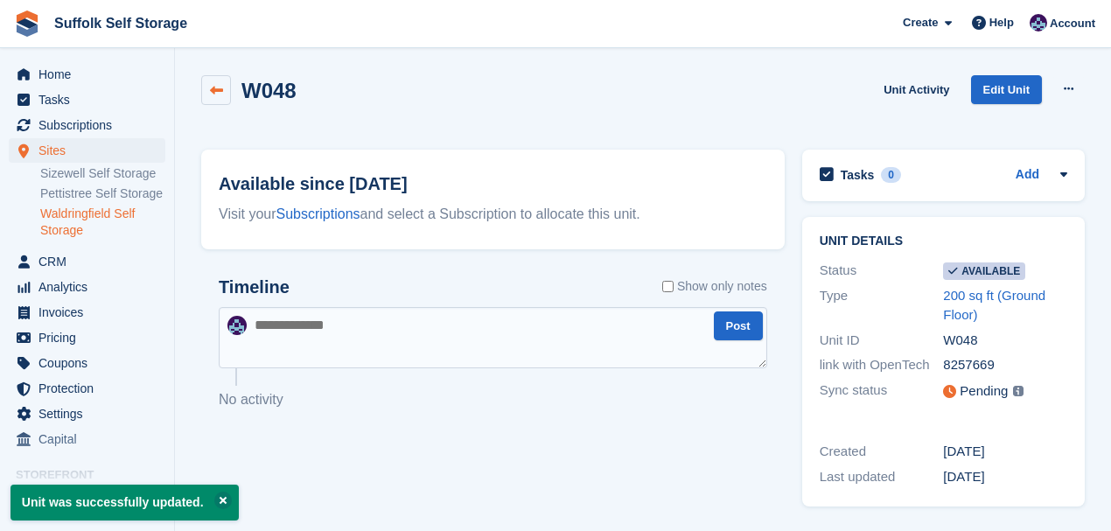
click at [217, 94] on icon at bounding box center [216, 90] width 13 height 13
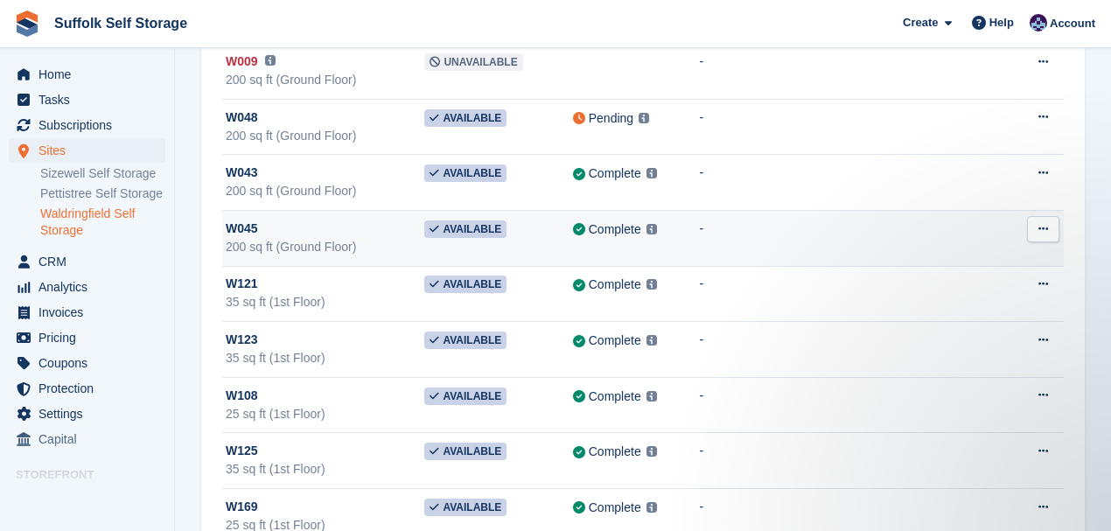
click at [1044, 227] on icon at bounding box center [1043, 228] width 10 height 11
click at [929, 267] on p "Edit unit" at bounding box center [975, 263] width 152 height 23
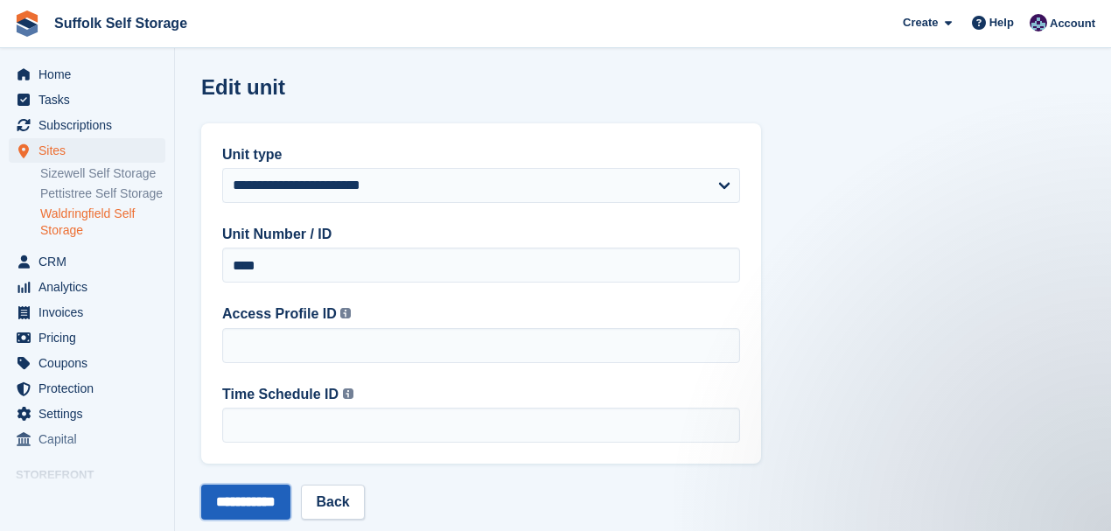
click at [265, 505] on input "**********" at bounding box center [245, 501] width 89 height 35
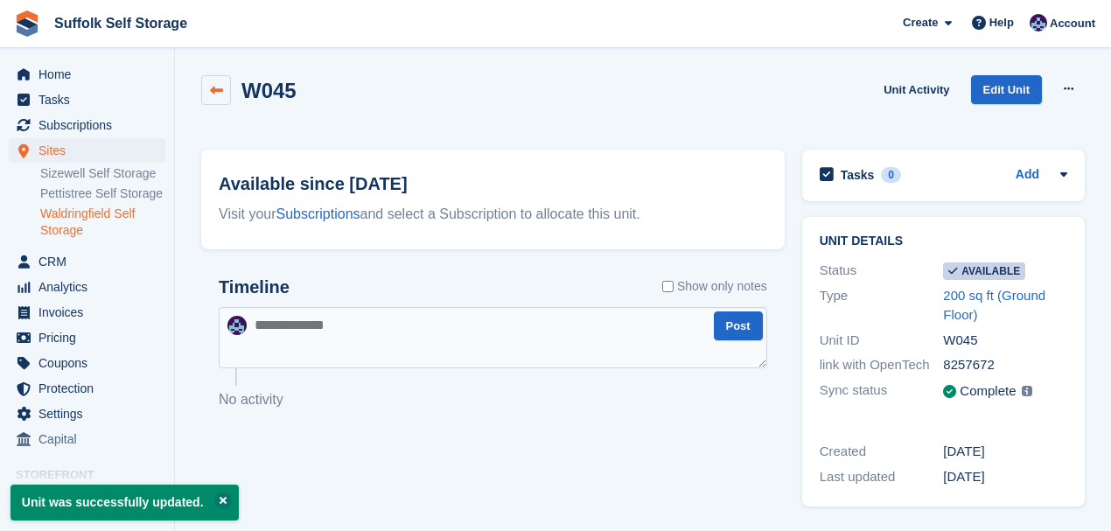
click at [227, 90] on link at bounding box center [216, 90] width 30 height 30
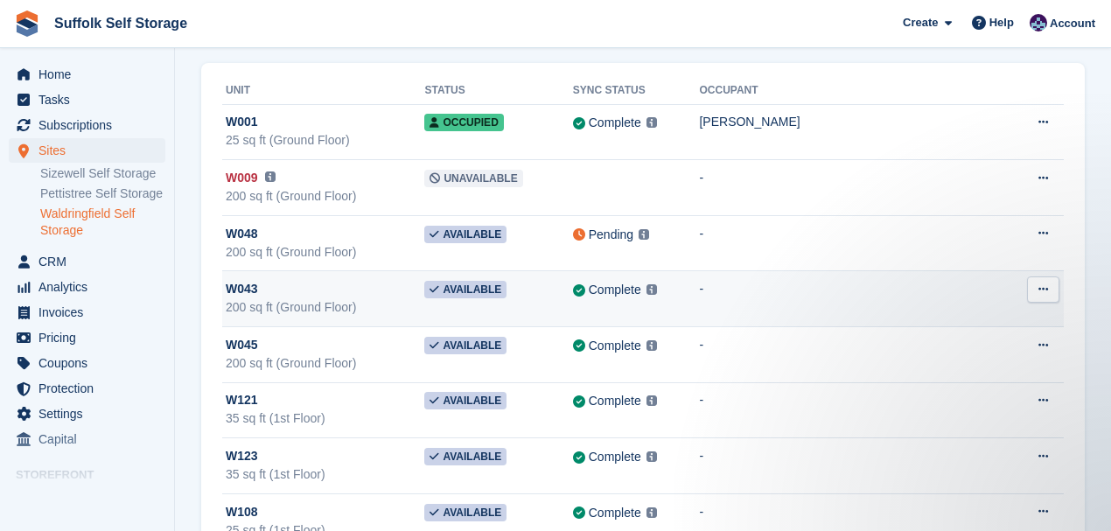
click at [1049, 291] on button at bounding box center [1043, 289] width 32 height 26
click at [951, 321] on p "Edit unit" at bounding box center [975, 323] width 152 height 23
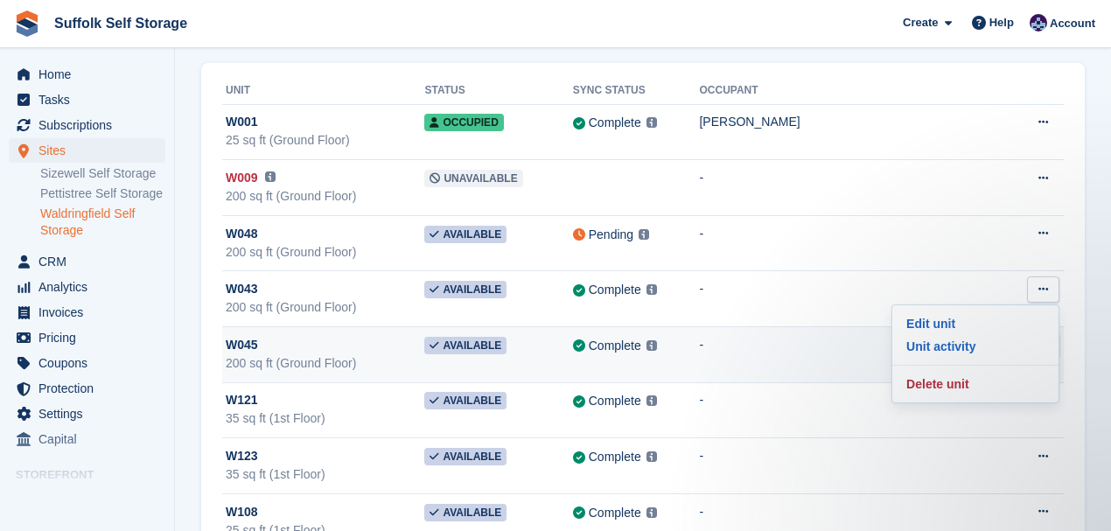
click at [862, 344] on td "-" at bounding box center [853, 355] width 309 height 56
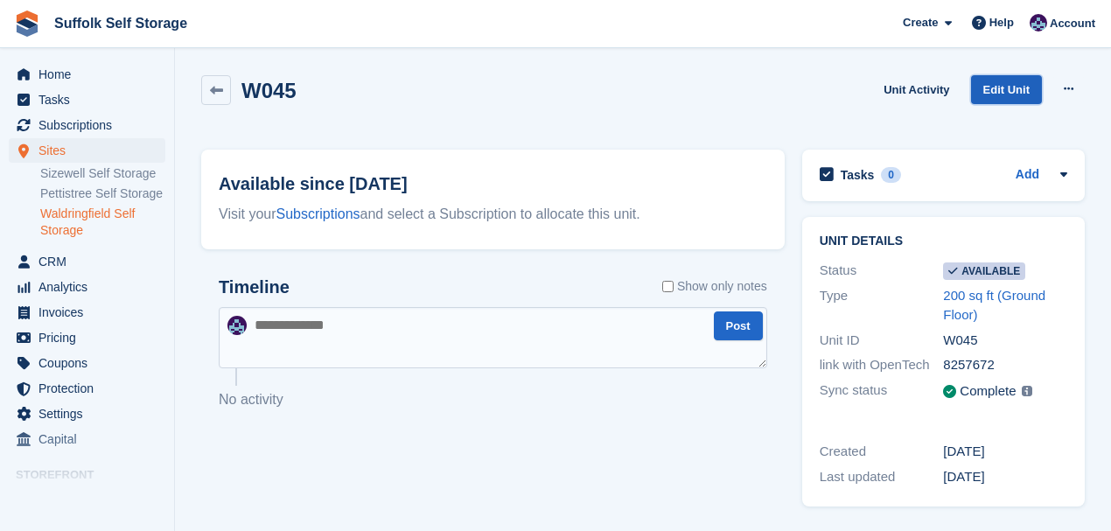
click at [1032, 93] on link "Edit Unit" at bounding box center [1006, 89] width 71 height 29
click at [210, 88] on icon at bounding box center [216, 90] width 13 height 13
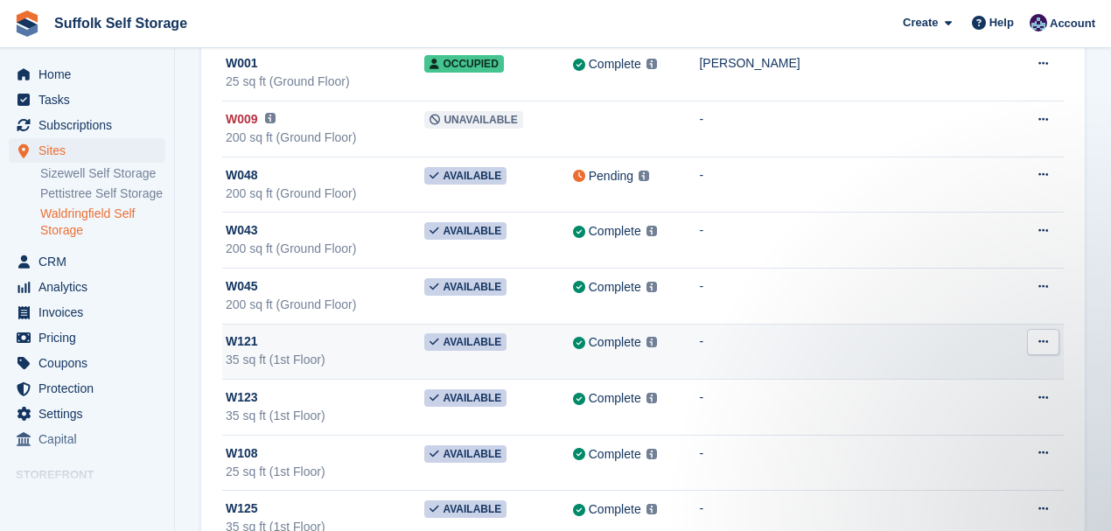
click at [1038, 339] on icon at bounding box center [1043, 341] width 10 height 11
click at [943, 373] on p "Edit unit" at bounding box center [975, 376] width 152 height 23
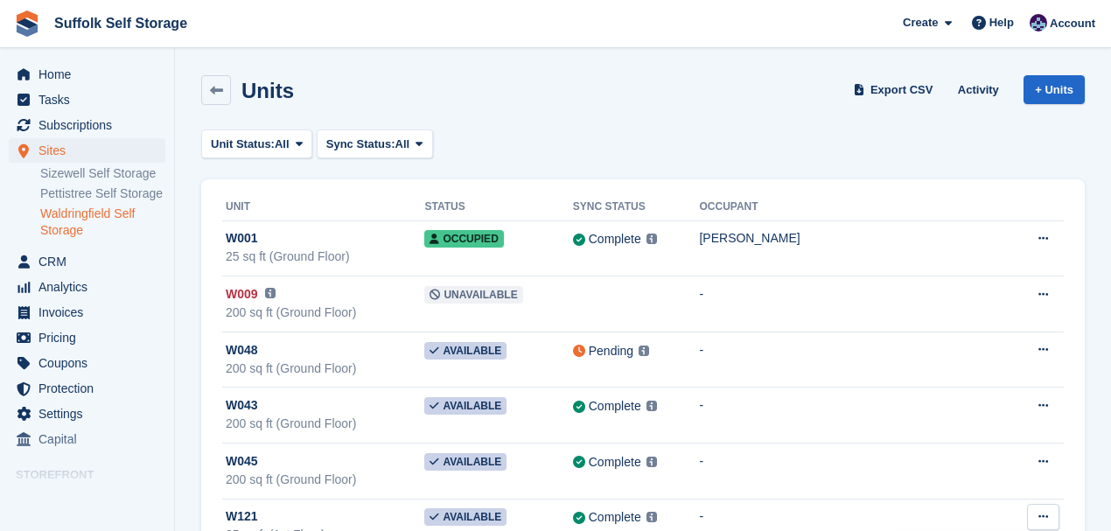
scroll to position [175, 0]
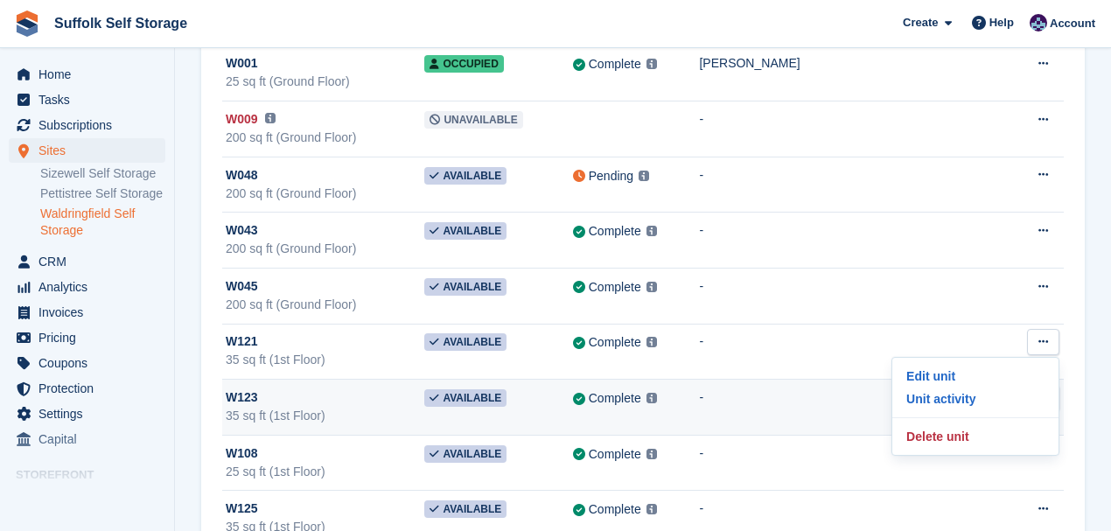
click at [856, 404] on td "-" at bounding box center [853, 408] width 309 height 56
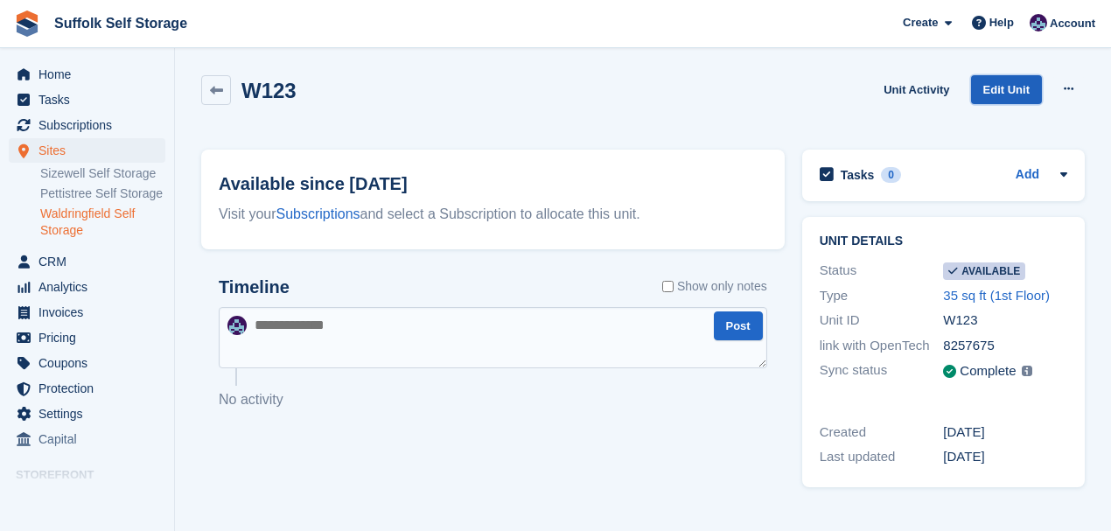
click at [1013, 84] on link "Edit Unit" at bounding box center [1006, 89] width 71 height 29
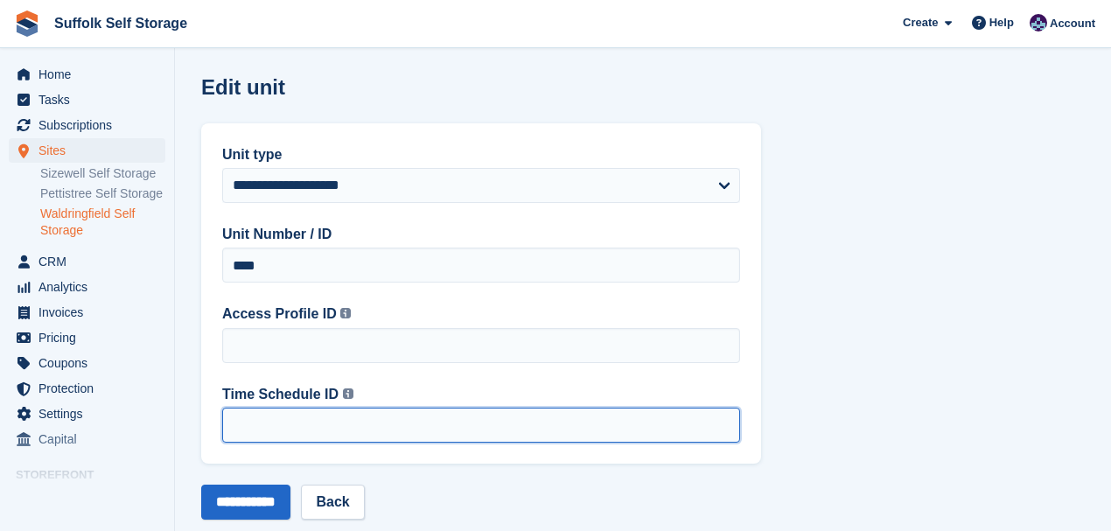
click at [284, 411] on input "Time Schedule ID This is the Time Schedule ID created by OpenTech. If you're no…" at bounding box center [481, 425] width 518 height 35
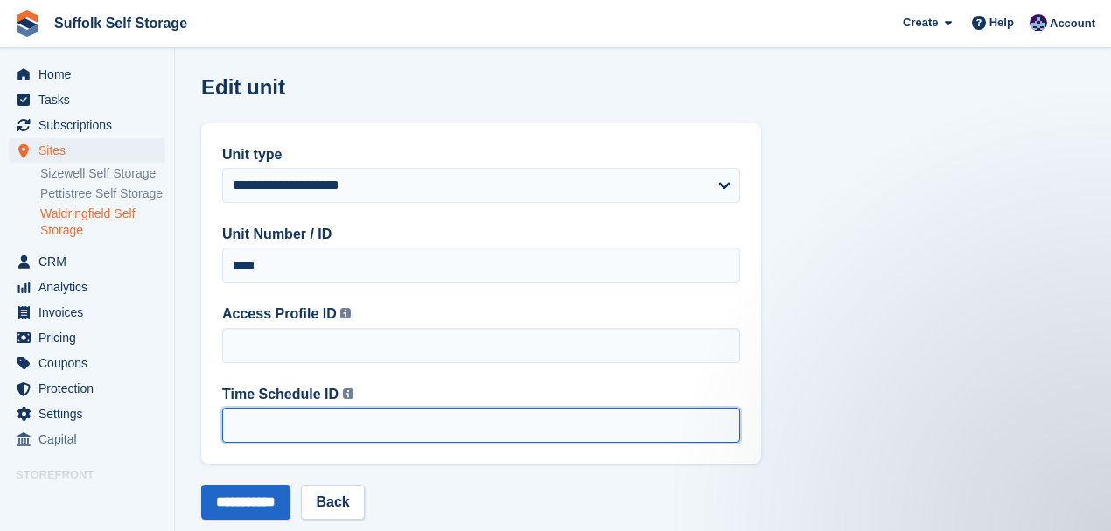
type input "*"
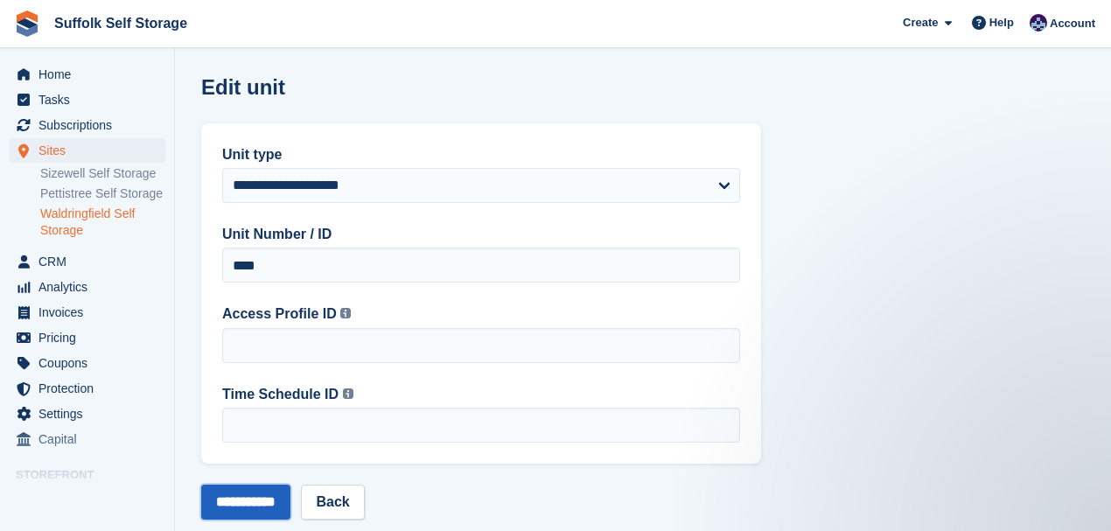
click at [260, 500] on input "**********" at bounding box center [245, 501] width 89 height 35
